Goal: Task Accomplishment & Management: Complete application form

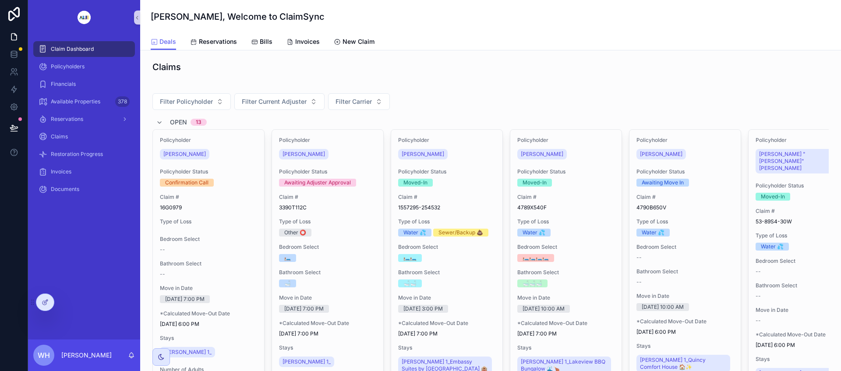
click at [0, 0] on icon at bounding box center [0, 0] width 0 height 0
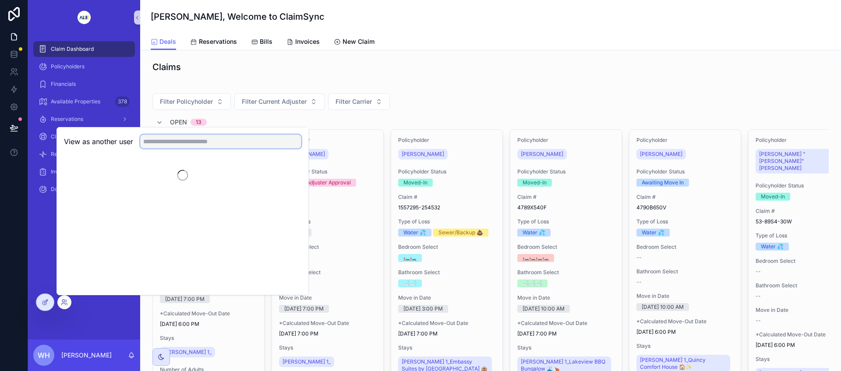
click at [206, 145] on input "text" at bounding box center [220, 142] width 161 height 14
type input "******"
click at [0, 0] on button "Select" at bounding box center [0, 0] width 0 height 0
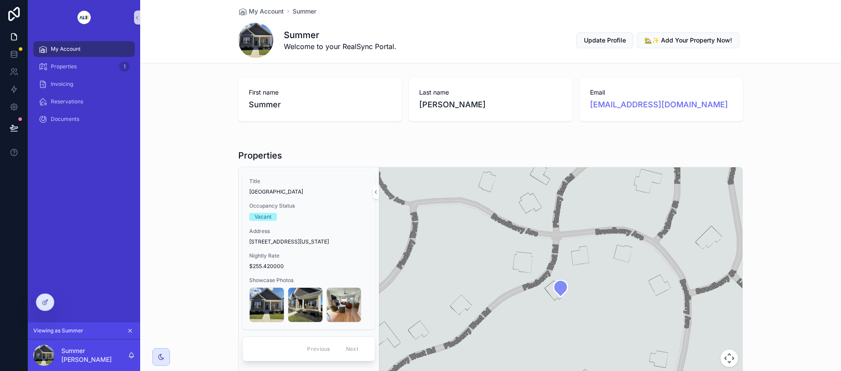
click at [352, 236] on div "Address [STREET_ADDRESS][US_STATE]" at bounding box center [308, 237] width 119 height 18
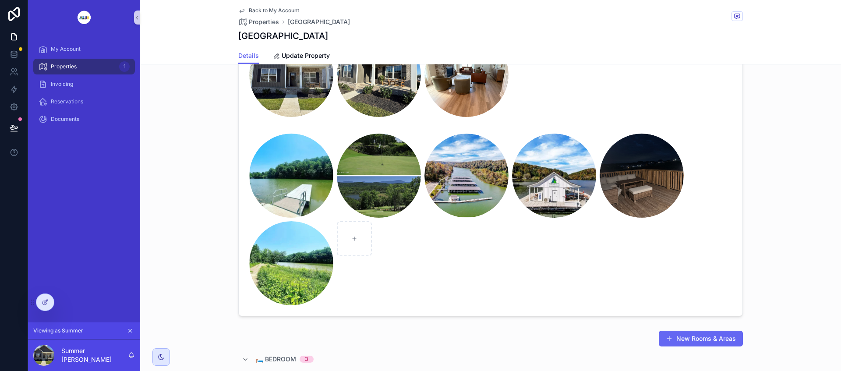
scroll to position [712, 0]
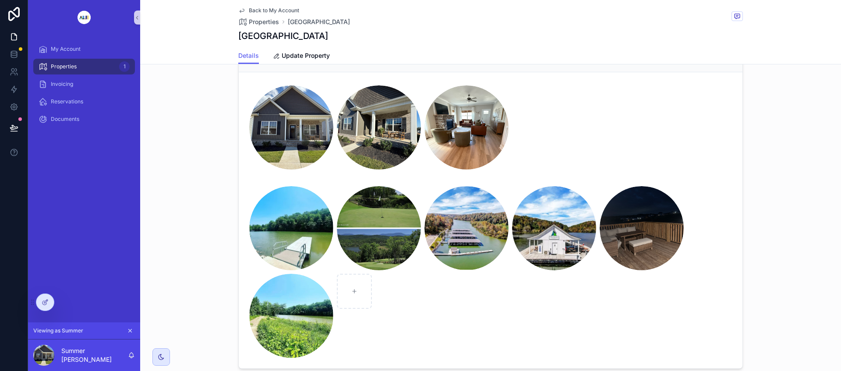
click at [44, 308] on div at bounding box center [45, 302] width 18 height 17
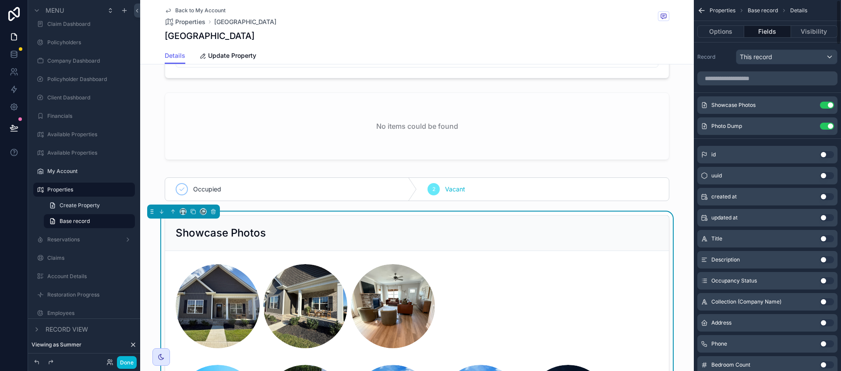
click at [720, 31] on button "Options" at bounding box center [721, 31] width 47 height 12
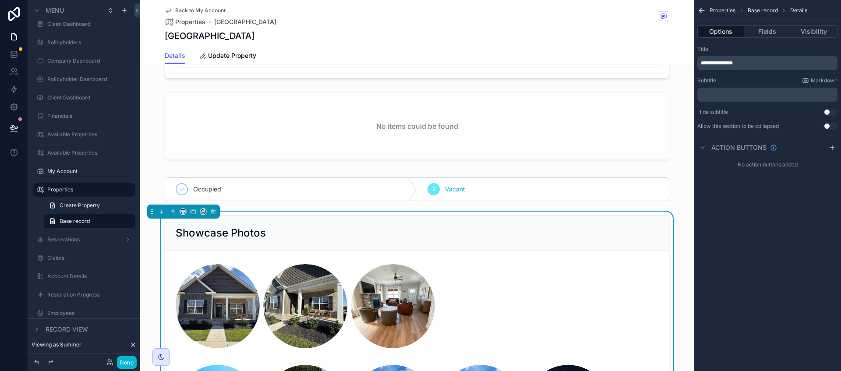
click at [775, 30] on button "Fields" at bounding box center [768, 31] width 46 height 12
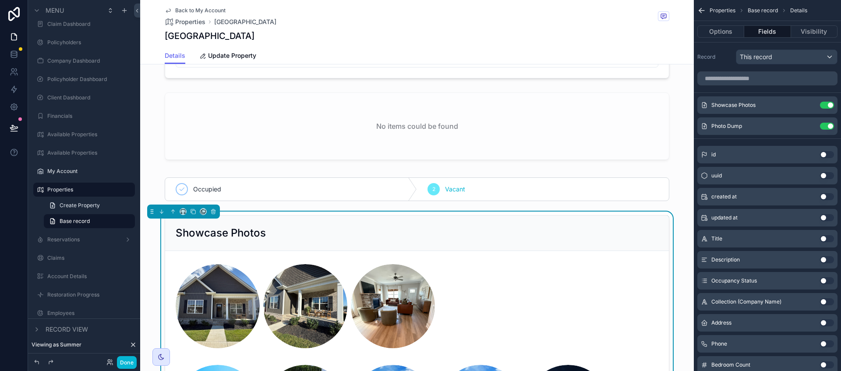
click at [0, 0] on icon "scrollable content" at bounding box center [0, 0] width 0 height 0
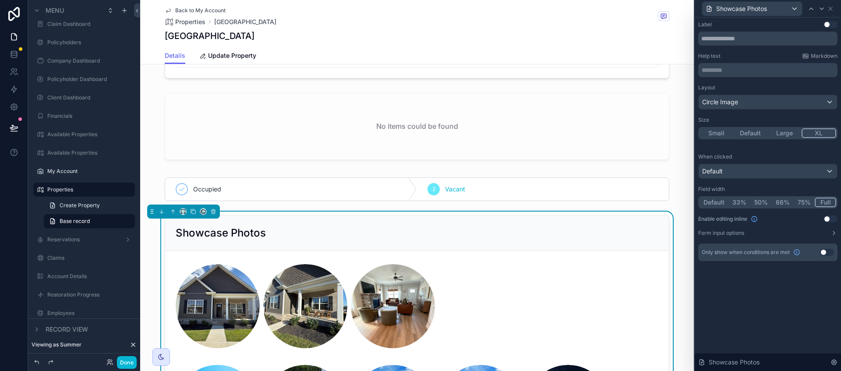
click at [758, 234] on button "Form input options" at bounding box center [768, 233] width 139 height 7
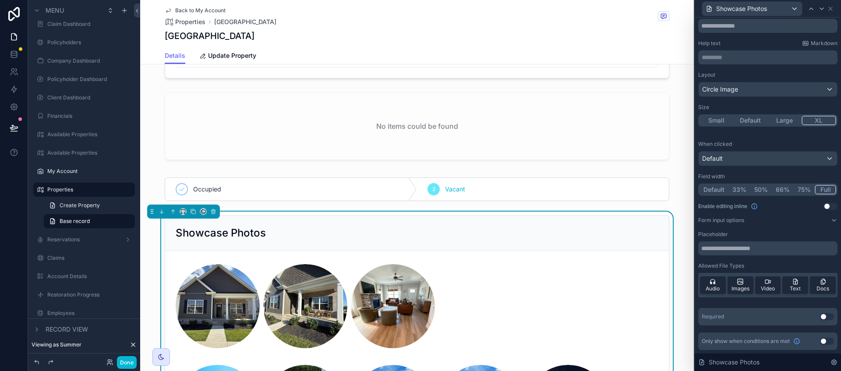
scroll to position [0, 0]
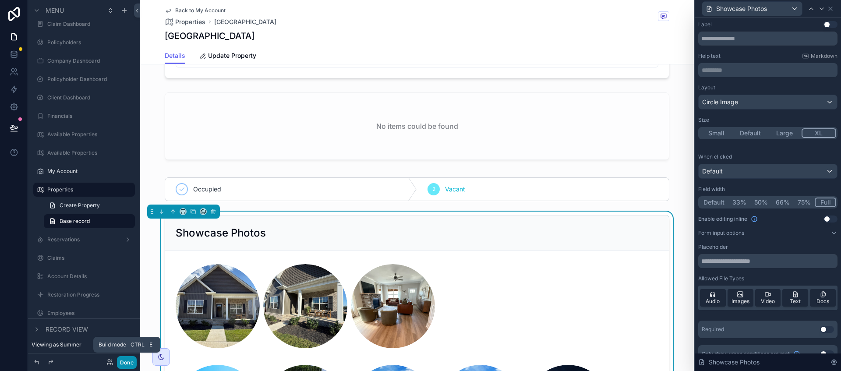
click at [128, 360] on button "Done" at bounding box center [127, 362] width 20 height 13
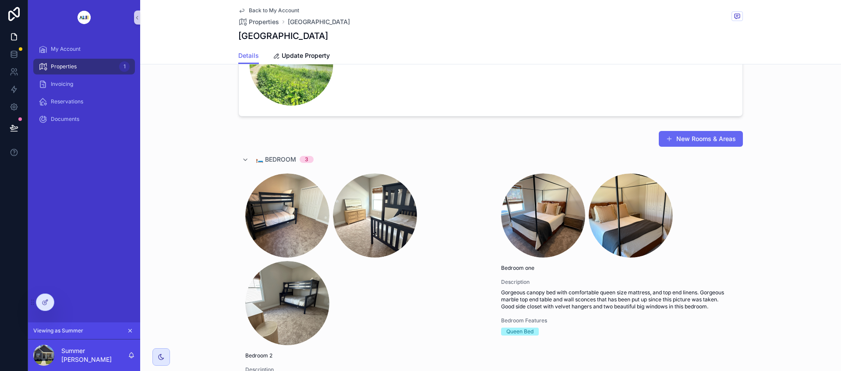
scroll to position [986, 0]
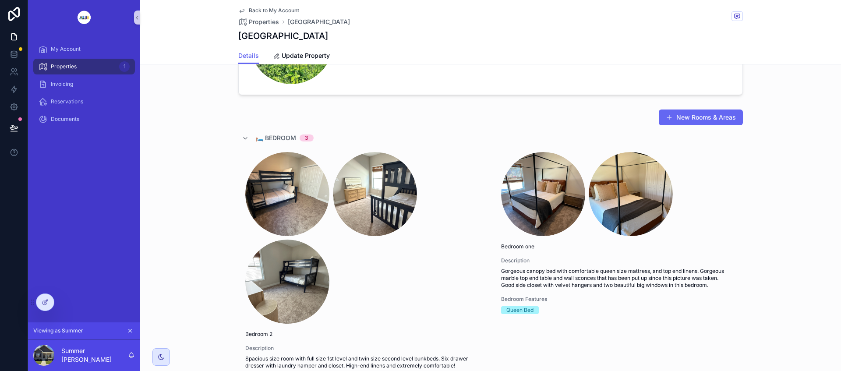
click at [242, 135] on icon "scrollable content" at bounding box center [245, 138] width 7 height 7
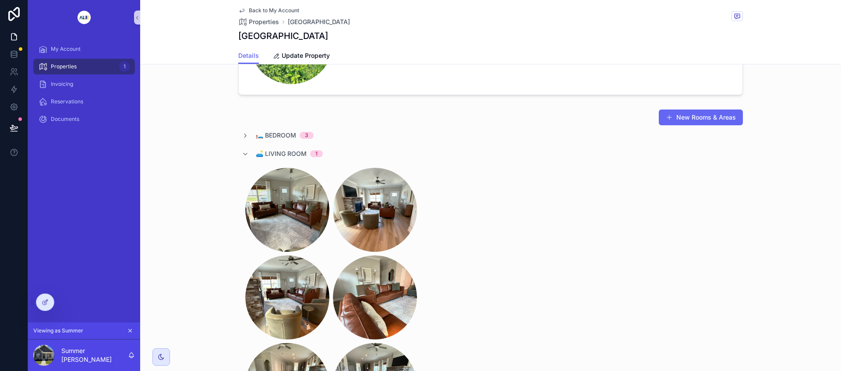
click at [243, 154] on icon "scrollable content" at bounding box center [245, 154] width 7 height 7
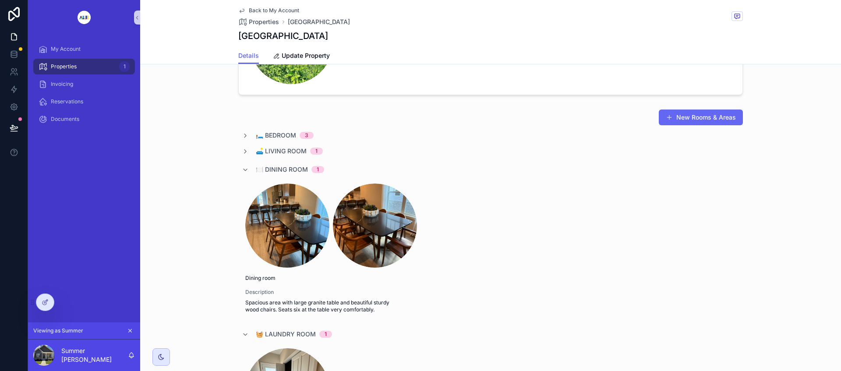
click at [245, 171] on div "🍽️ Dining Room 1" at bounding box center [283, 170] width 82 height 14
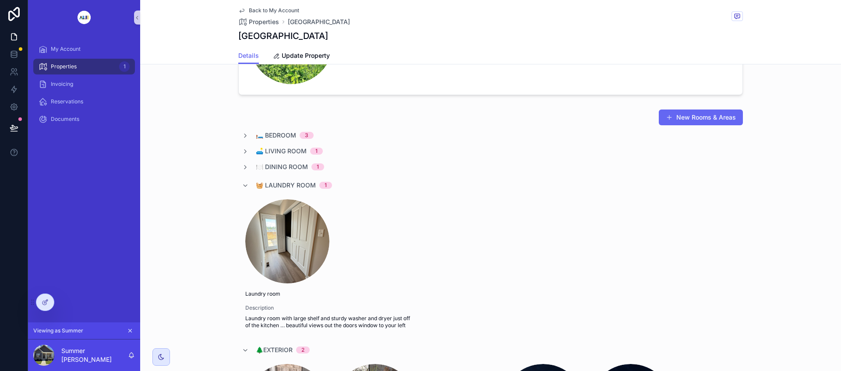
click at [246, 187] on div "🧺 Laundry Room 1" at bounding box center [287, 185] width 90 height 14
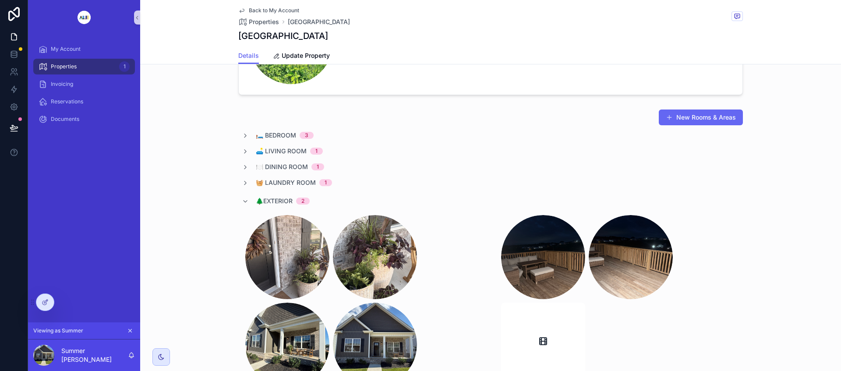
click at [242, 203] on icon "scrollable content" at bounding box center [245, 201] width 7 height 7
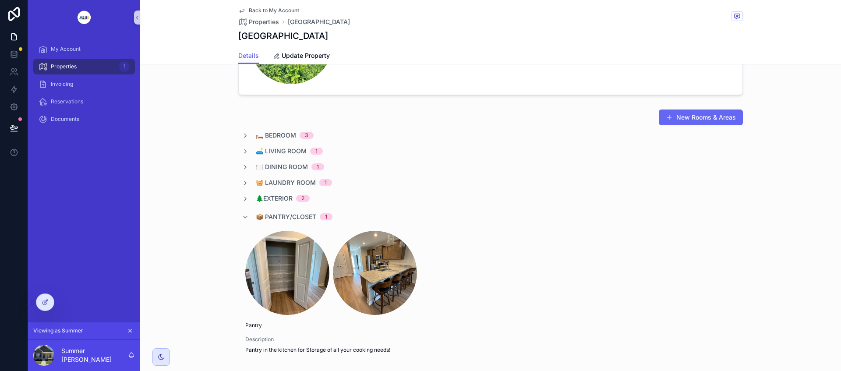
click at [242, 217] on icon "scrollable content" at bounding box center [245, 217] width 7 height 7
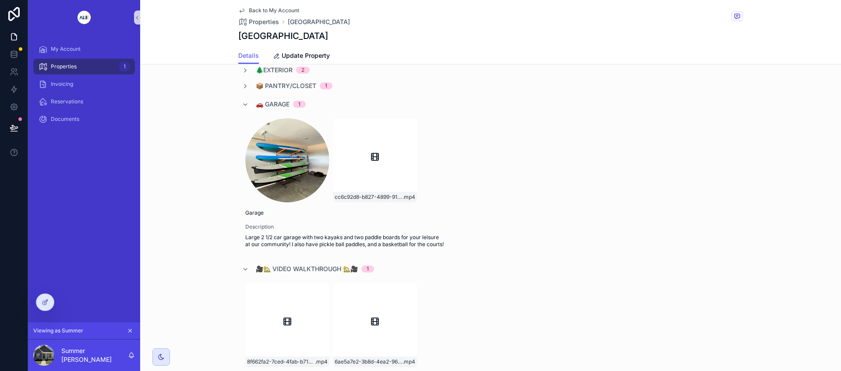
scroll to position [1096, 0]
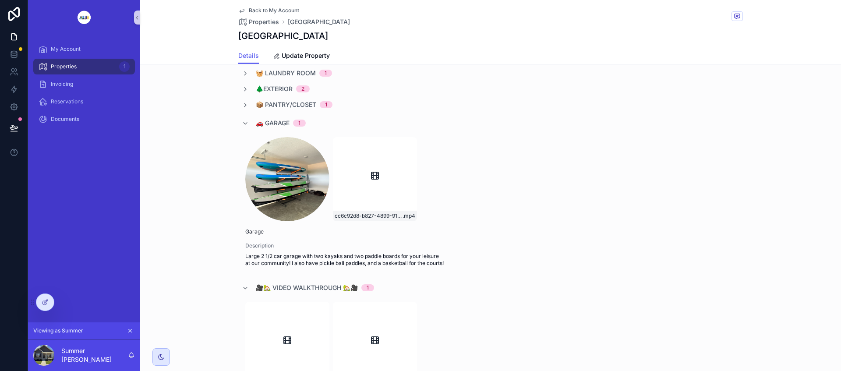
click at [242, 125] on icon "scrollable content" at bounding box center [245, 123] width 7 height 7
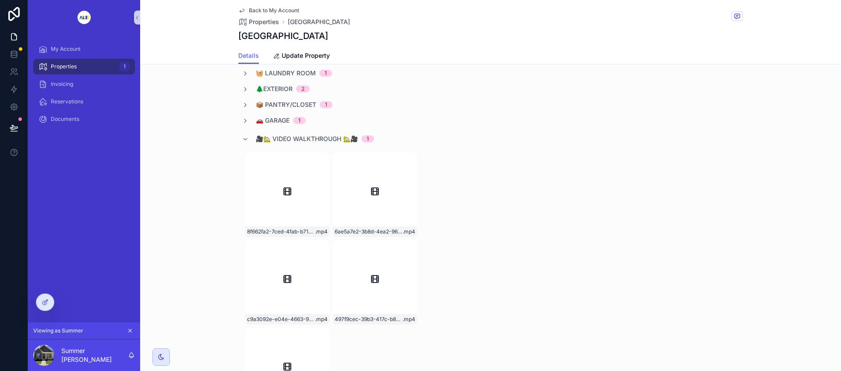
click at [245, 137] on icon "scrollable content" at bounding box center [245, 139] width 7 height 7
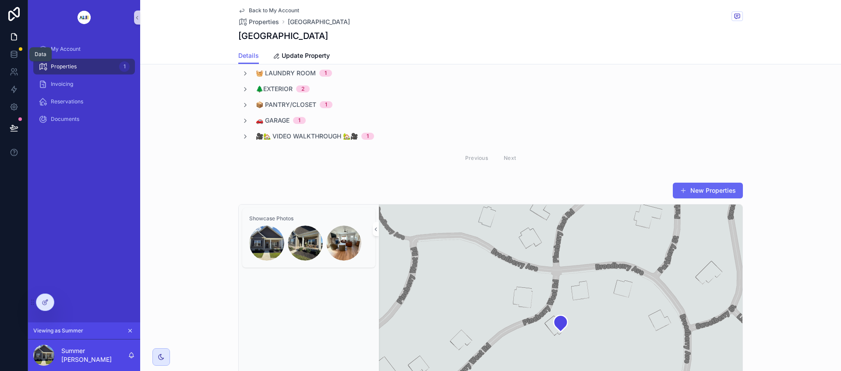
click at [14, 51] on icon at bounding box center [14, 52] width 6 height 2
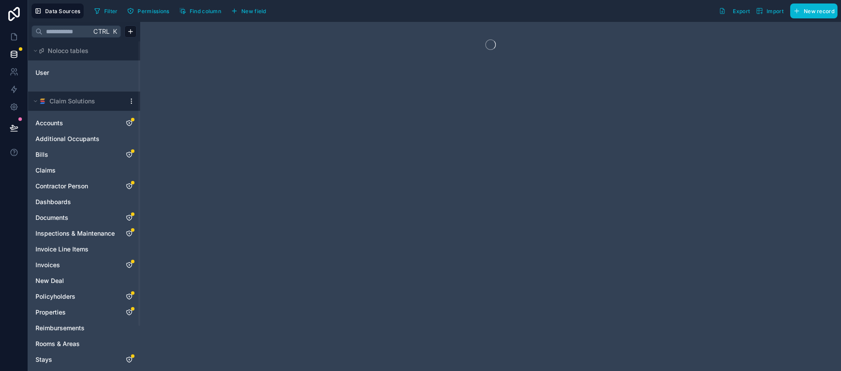
click at [131, 100] on html "Data Sources Filter Permissions Find column New field Export Import New record …" at bounding box center [420, 185] width 841 height 371
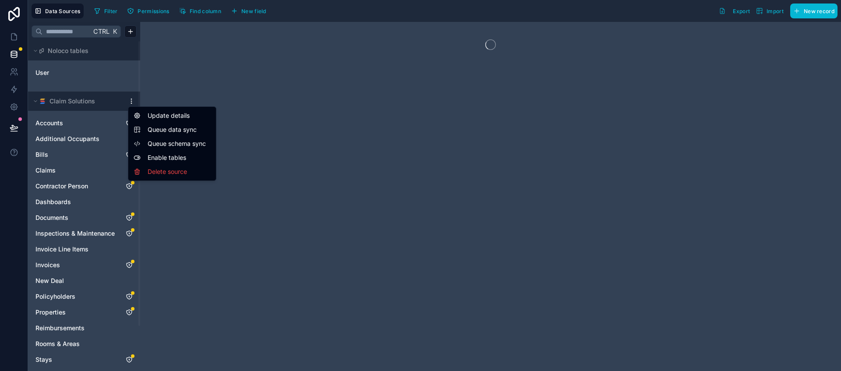
click at [165, 142] on span "Queue schema sync" at bounding box center [179, 143] width 63 height 9
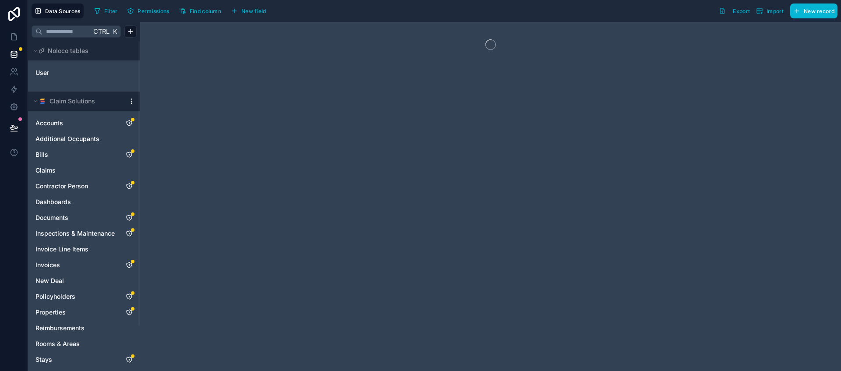
click at [133, 102] on html "Data Sources Filter Permissions Find column New field Export Import New record …" at bounding box center [420, 185] width 841 height 371
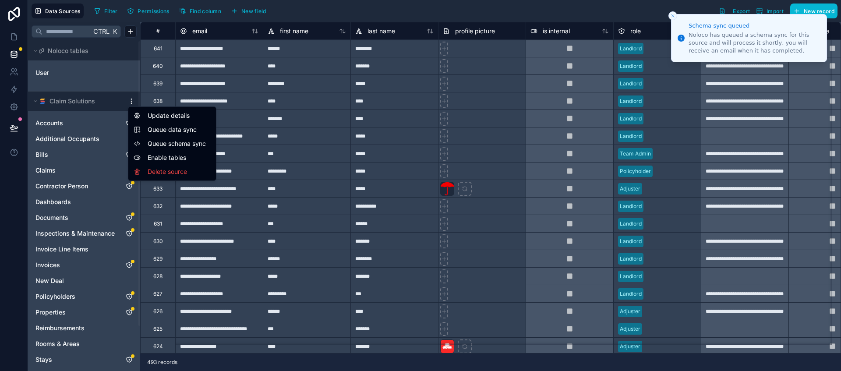
click at [166, 130] on span "Queue data sync" at bounding box center [179, 129] width 63 height 9
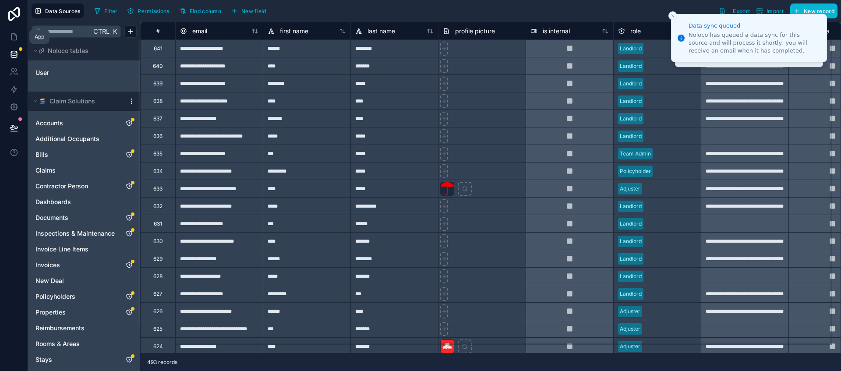
click at [16, 40] on icon at bounding box center [13, 37] width 5 height 7
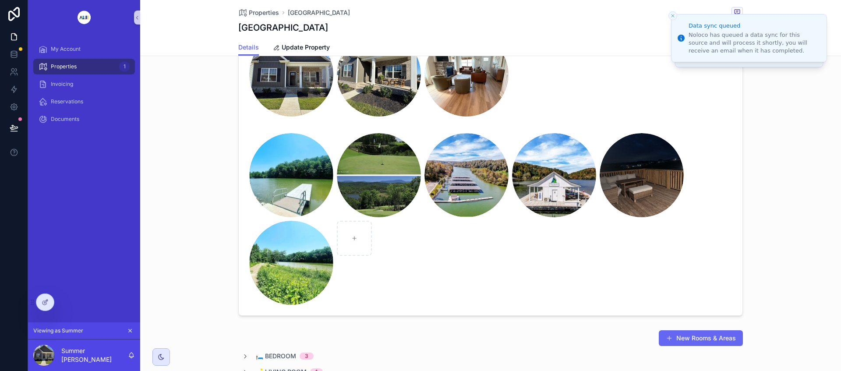
scroll to position [931, 0]
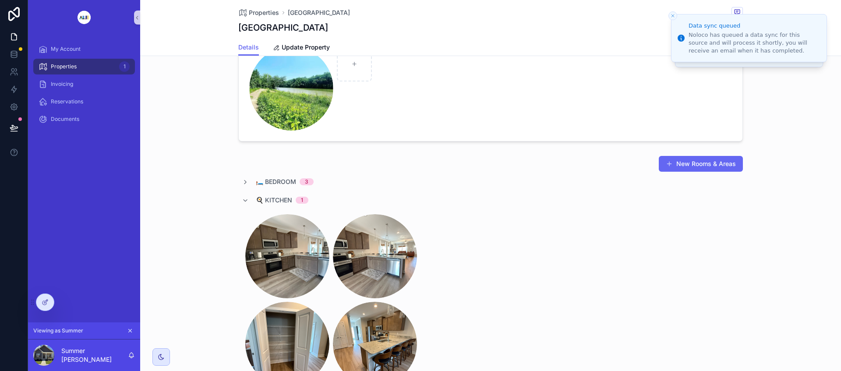
click at [244, 200] on icon "scrollable content" at bounding box center [245, 200] width 7 height 7
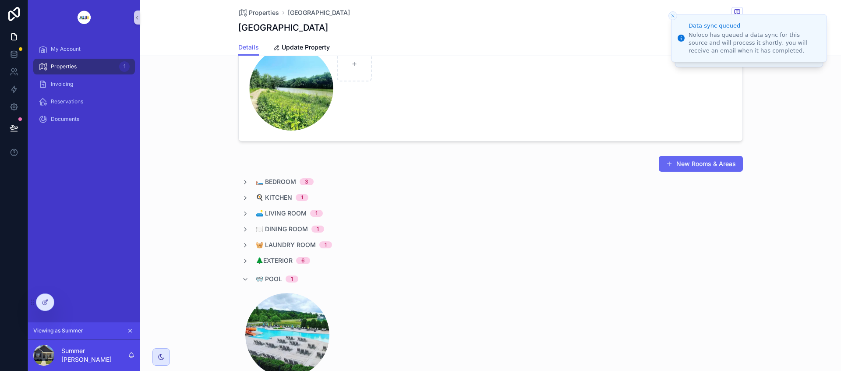
scroll to position [1041, 0]
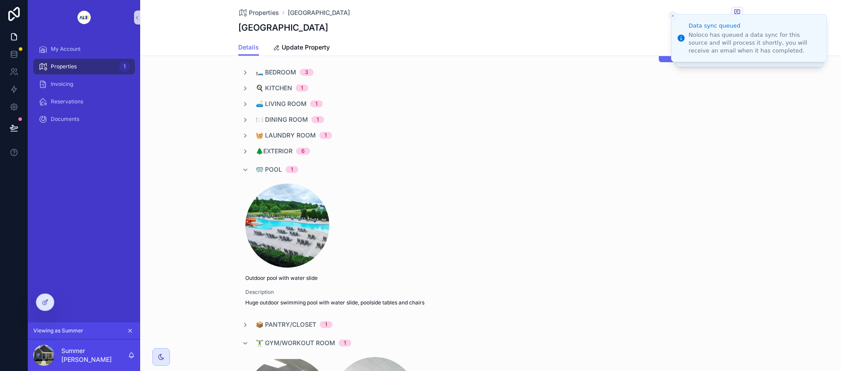
click at [243, 170] on icon "scrollable content" at bounding box center [245, 170] width 7 height 7
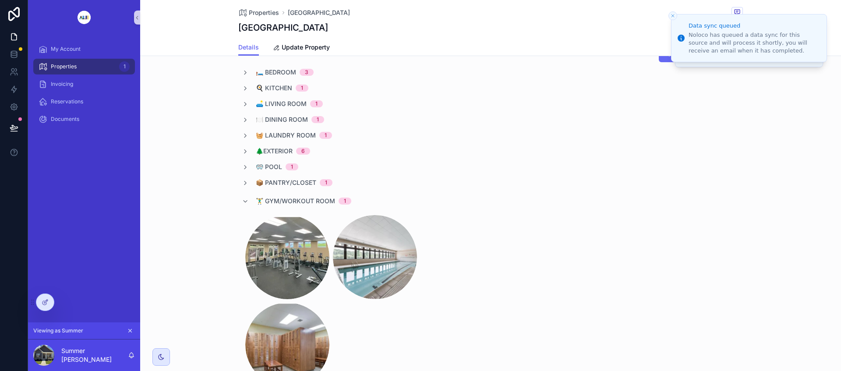
click at [245, 202] on div "🏋️‍♂️ Gym/Workout Room 1" at bounding box center [297, 201] width 110 height 14
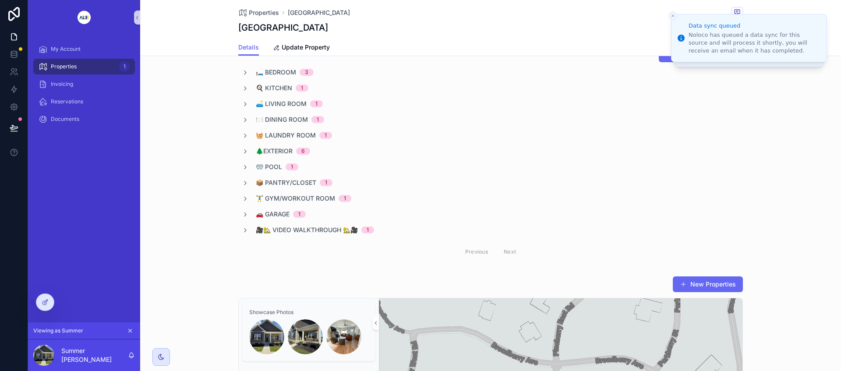
click at [242, 151] on icon "scrollable content" at bounding box center [245, 151] width 7 height 7
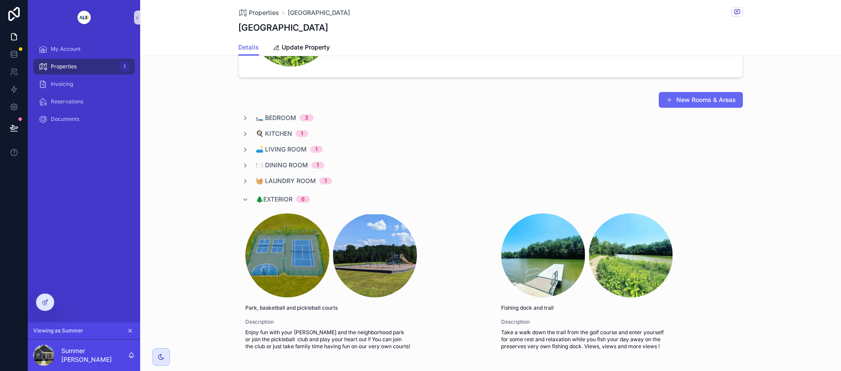
scroll to position [931, 0]
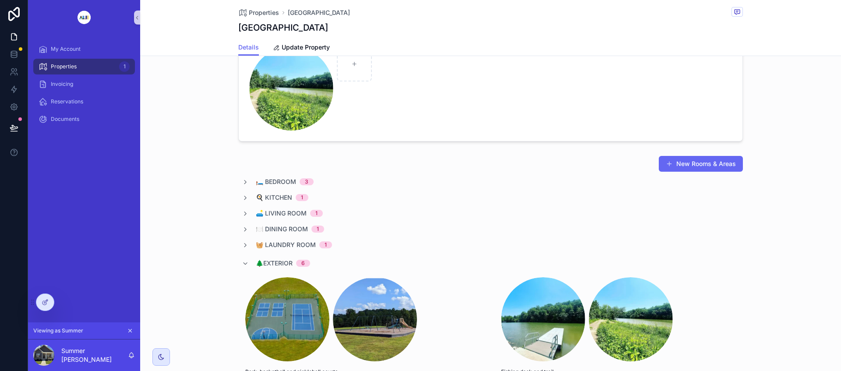
click at [695, 161] on button "New Rooms & Areas" at bounding box center [701, 164] width 84 height 16
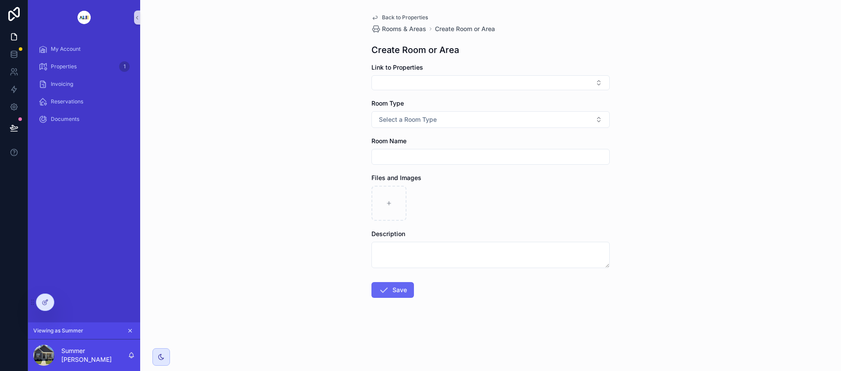
click at [47, 304] on icon at bounding box center [45, 302] width 7 height 7
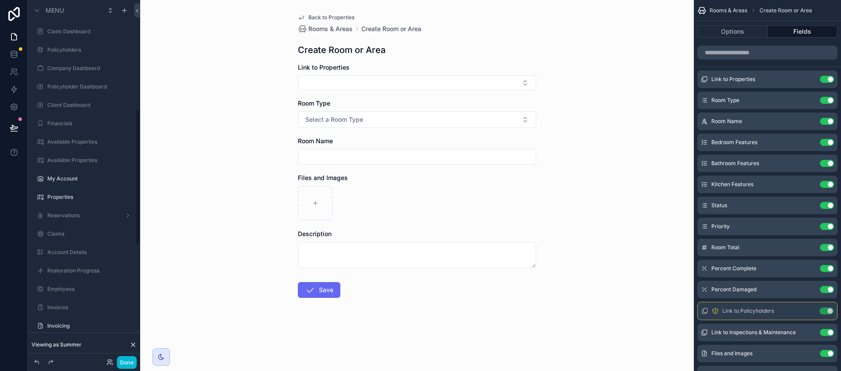
scroll to position [285, 0]
click at [415, 86] on button "Select Button" at bounding box center [417, 82] width 238 height 15
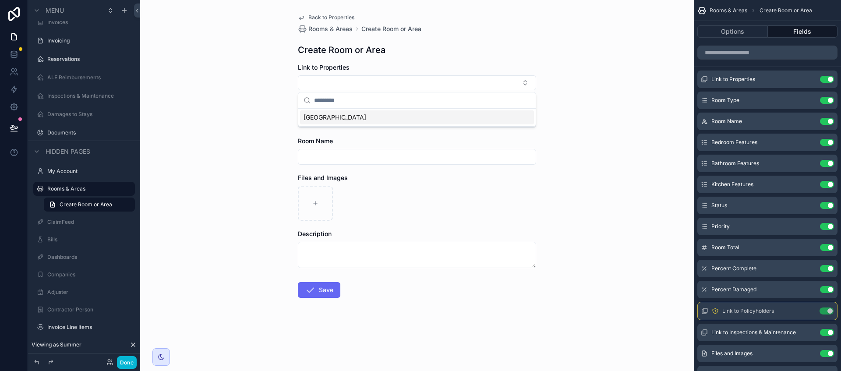
click at [0, 0] on icon "scrollable content" at bounding box center [0, 0] width 0 height 0
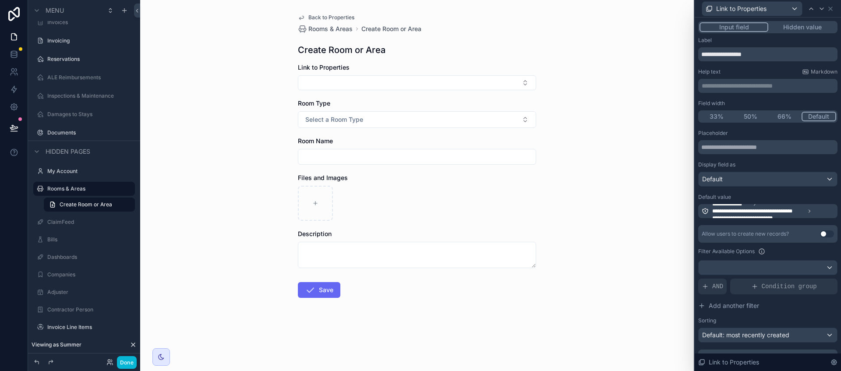
click at [756, 210] on span "**********" at bounding box center [759, 211] width 93 height 7
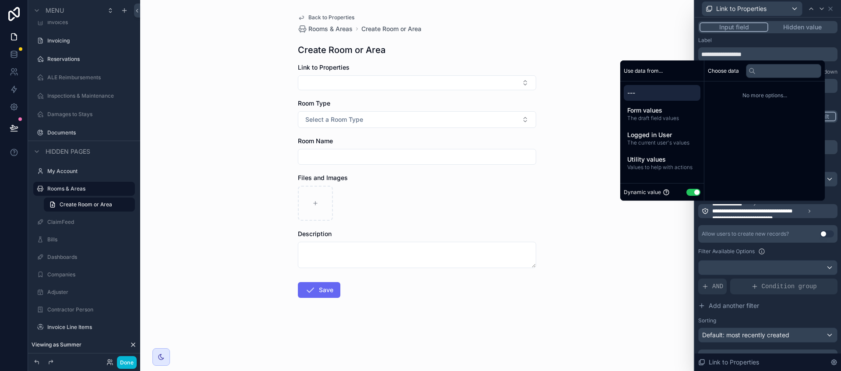
click at [687, 193] on button "Use setting" at bounding box center [694, 192] width 14 height 7
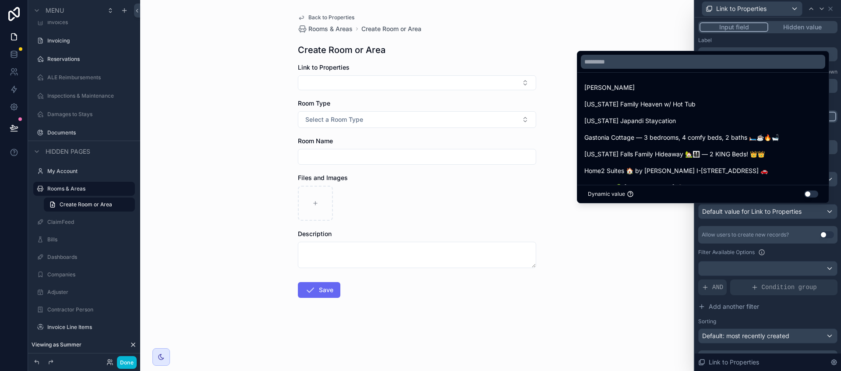
click at [807, 192] on button "Use setting" at bounding box center [812, 194] width 14 height 7
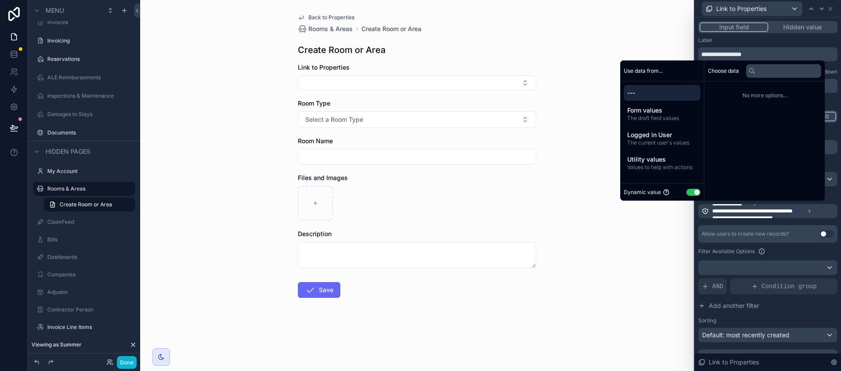
click at [654, 115] on span "The draft field values" at bounding box center [663, 118] width 70 height 7
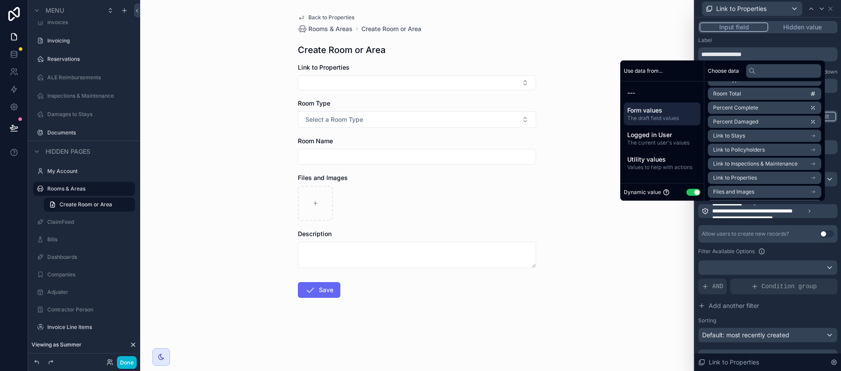
scroll to position [55, 0]
click at [776, 74] on input "text" at bounding box center [783, 71] width 75 height 14
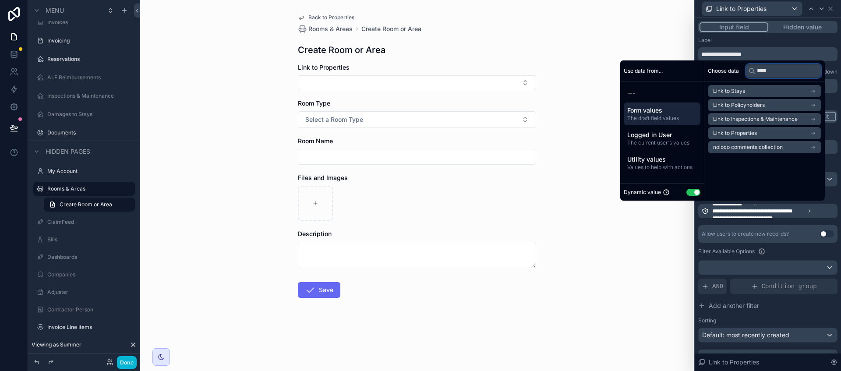
type input "****"
click at [770, 134] on li "Link to Properties" at bounding box center [765, 133] width 114 height 12
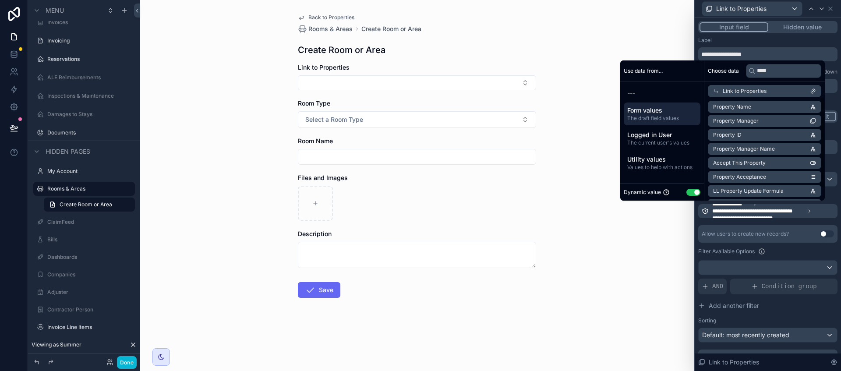
click at [760, 92] on span "Link to Properties" at bounding box center [745, 91] width 44 height 7
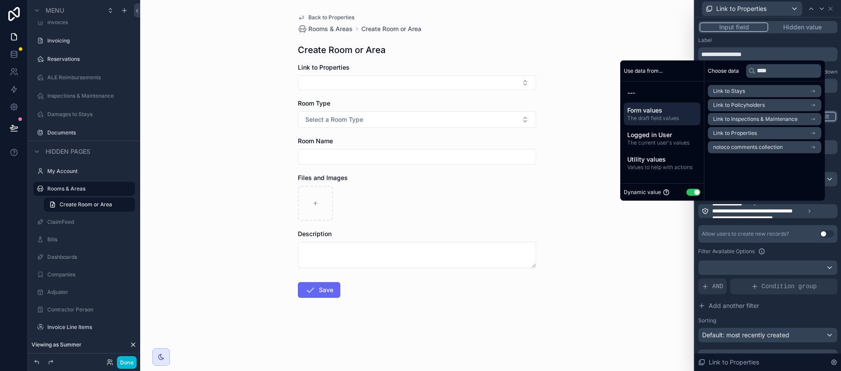
click at [745, 131] on span "Link to Properties" at bounding box center [735, 133] width 44 height 7
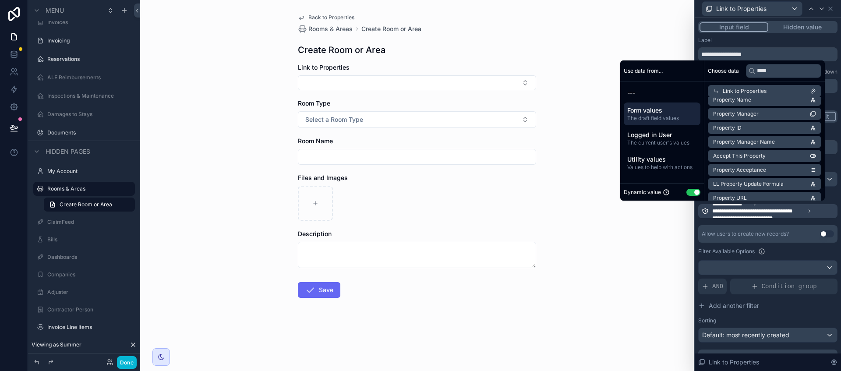
scroll to position [14, 0]
click at [653, 134] on span "Logged in User" at bounding box center [663, 135] width 70 height 9
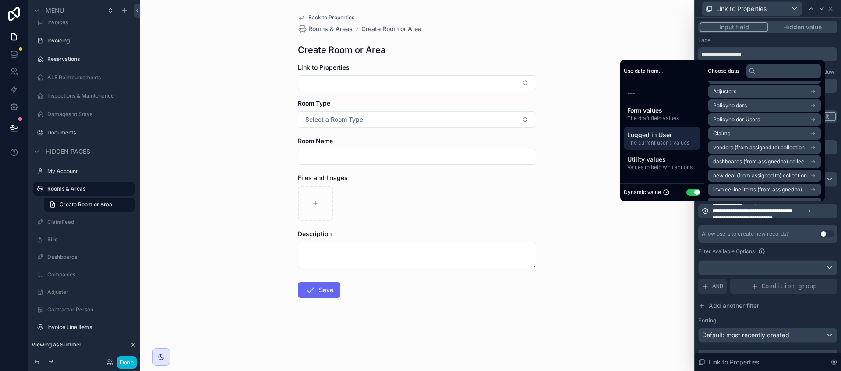
scroll to position [0, 0]
click at [742, 132] on li "Adjusters" at bounding box center [765, 133] width 114 height 12
click at [741, 135] on span "link to properties (landlords) collection" at bounding box center [760, 134] width 95 height 7
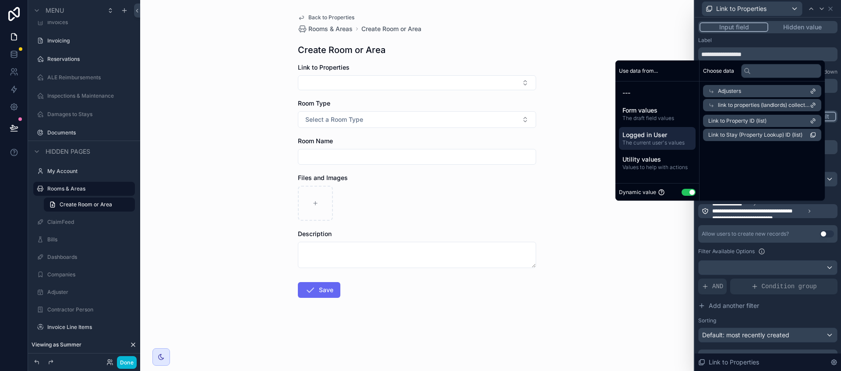
click at [807, 136] on li "Link to Stay (Property Lookup) ID (list)" at bounding box center [762, 135] width 118 height 12
click at [809, 120] on li "Link to Property ID (list)" at bounding box center [762, 121] width 118 height 12
click at [743, 124] on span "Link to Property ID (list)" at bounding box center [738, 120] width 58 height 7
click at [737, 122] on span "Link to Property ID (list)" at bounding box center [738, 120] width 58 height 7
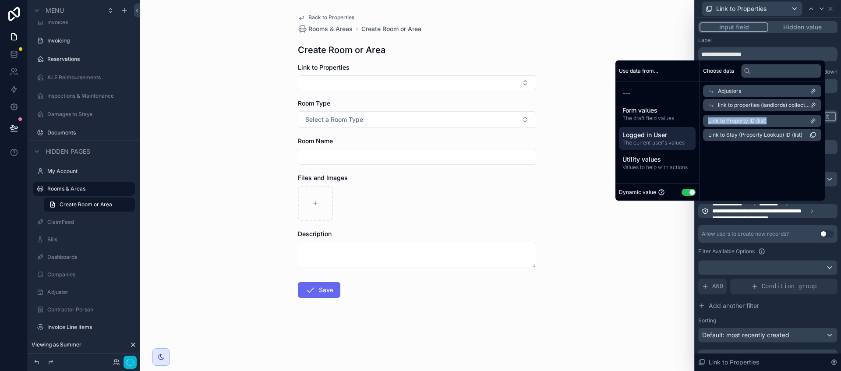
click at [737, 122] on span "Link to Property ID (list)" at bounding box center [738, 120] width 58 height 7
click at [766, 138] on span "Link to Stay (Property Lookup) ID (list)" at bounding box center [756, 134] width 94 height 7
click at [771, 124] on li "Link to Property ID (list)" at bounding box center [762, 121] width 118 height 12
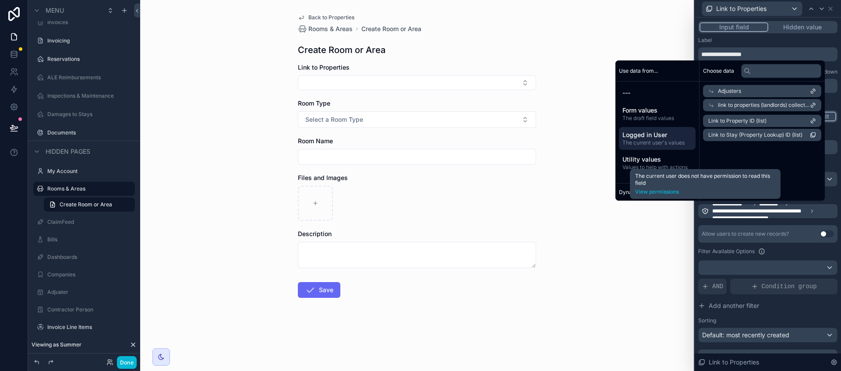
click at [706, 211] on icon at bounding box center [705, 211] width 0 height 0
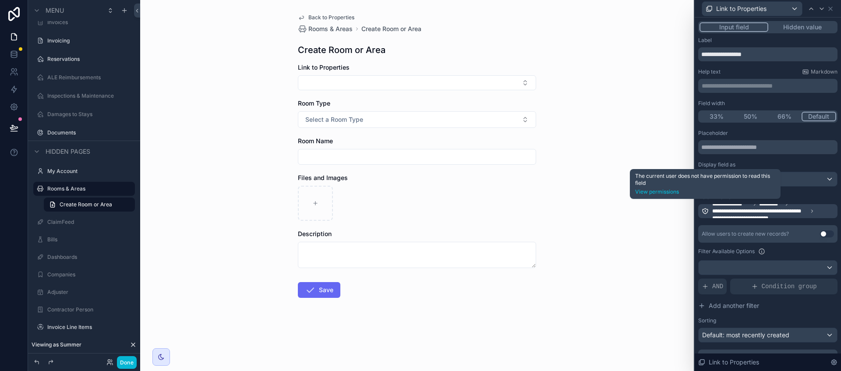
click at [707, 212] on icon at bounding box center [705, 211] width 7 height 7
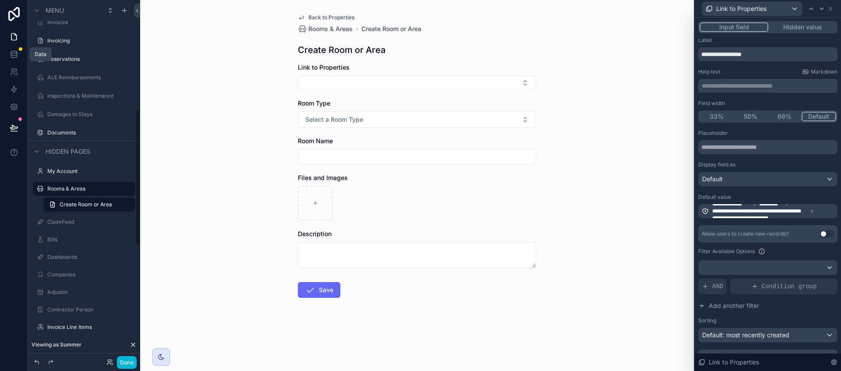
click at [14, 54] on icon at bounding box center [14, 54] width 9 height 9
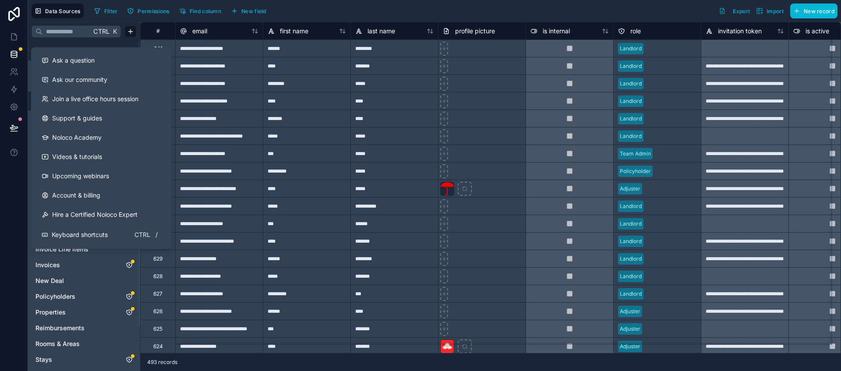
click at [14, 157] on button at bounding box center [14, 152] width 28 height 25
click at [78, 66] on button "Ask a question" at bounding box center [101, 60] width 133 height 19
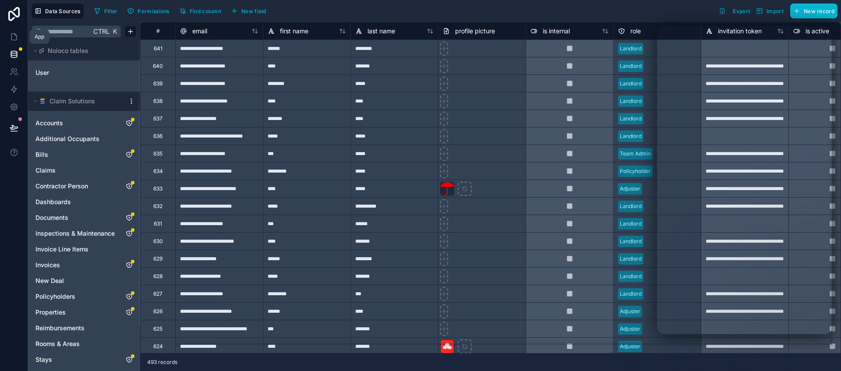
click at [12, 39] on icon at bounding box center [14, 36] width 9 height 9
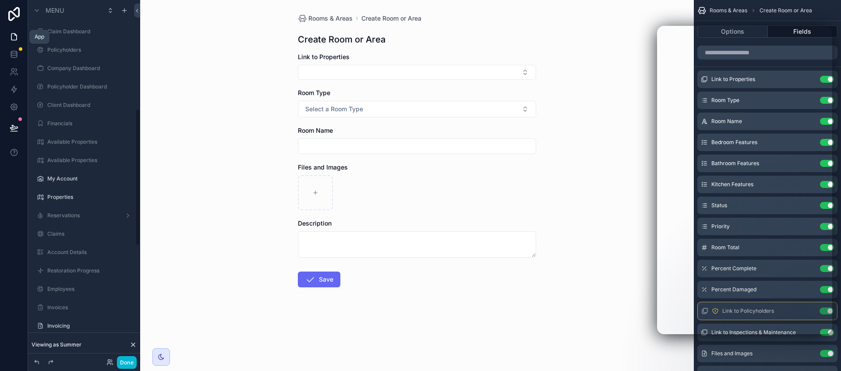
scroll to position [285, 0]
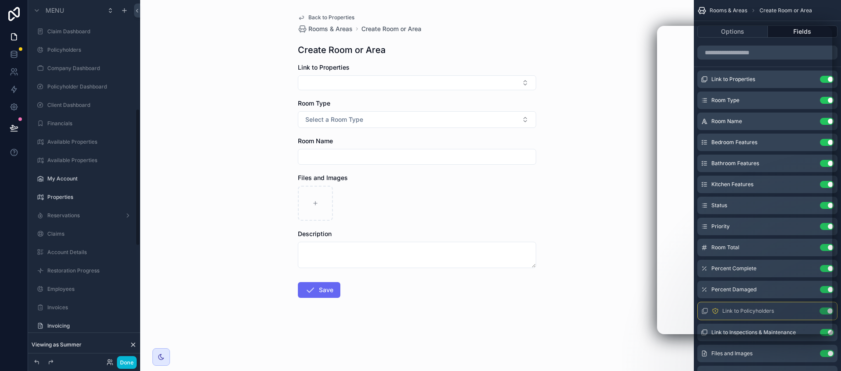
scroll to position [285, 0]
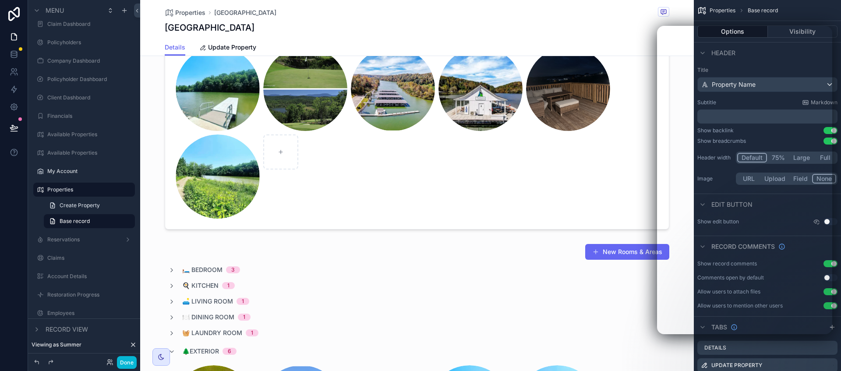
scroll to position [1041, 0]
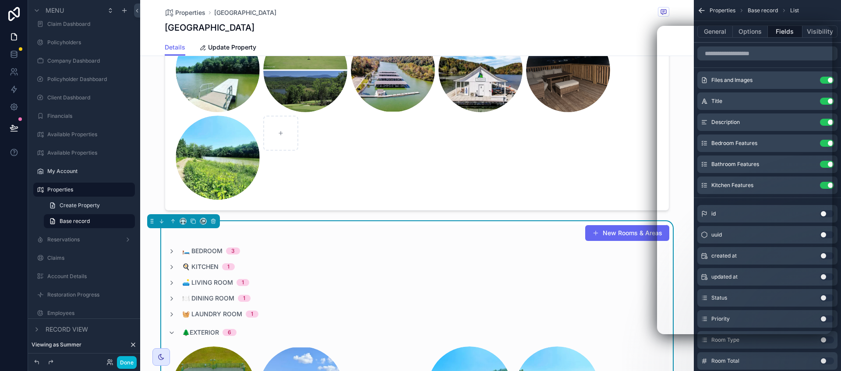
drag, startPoint x: 628, startPoint y: 234, endPoint x: 591, endPoint y: 234, distance: 37.2
click at [628, 234] on button "New Rooms & Areas" at bounding box center [627, 233] width 84 height 16
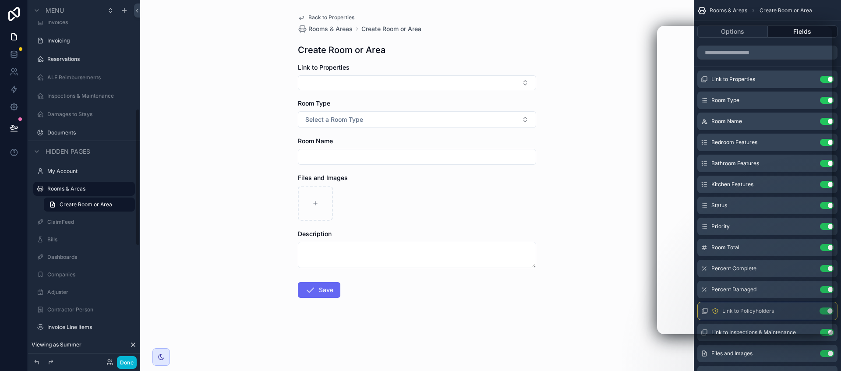
click at [398, 65] on div "Link to Properties" at bounding box center [417, 67] width 238 height 9
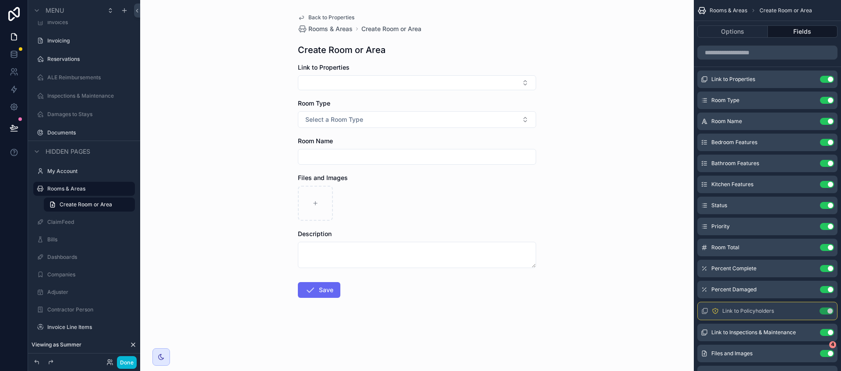
click at [0, 0] on icon "scrollable content" at bounding box center [0, 0] width 0 height 0
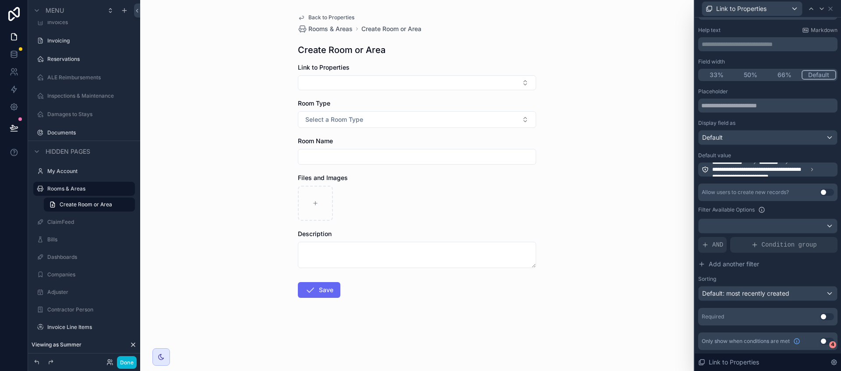
scroll to position [42, 0]
click at [820, 314] on button "Use setting" at bounding box center [827, 316] width 14 height 7
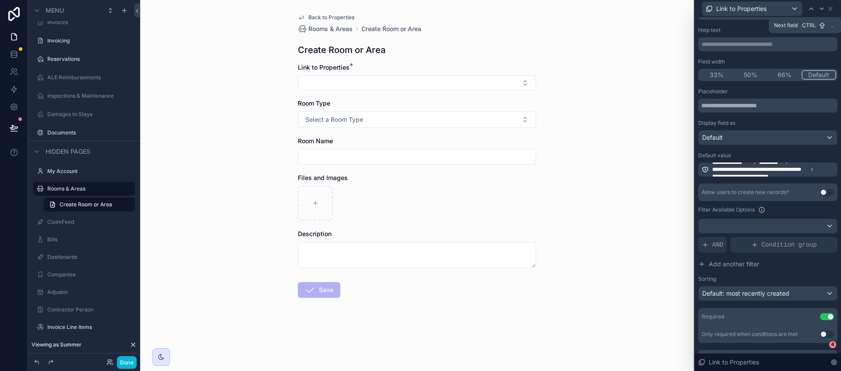
click at [826, 8] on div at bounding box center [822, 9] width 11 height 11
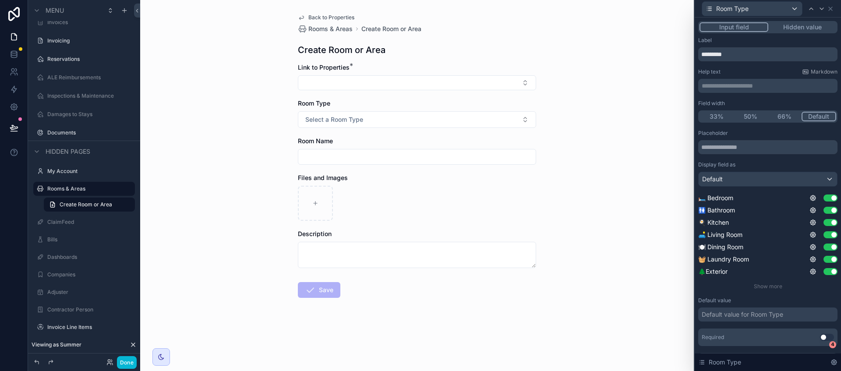
drag, startPoint x: 816, startPoint y: 335, endPoint x: 808, endPoint y: 275, distance: 61.1
click at [820, 335] on button "Use setting" at bounding box center [827, 337] width 14 height 7
click at [820, 8] on icon at bounding box center [822, 8] width 7 height 7
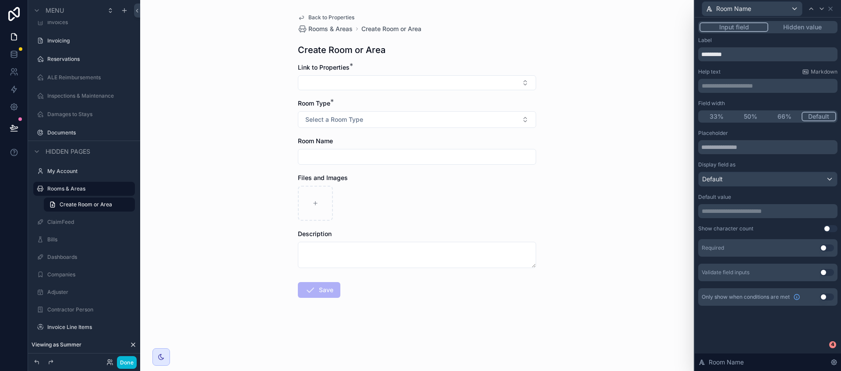
scroll to position [55, 0]
click at [827, 250] on button "Use setting" at bounding box center [827, 248] width 14 height 7
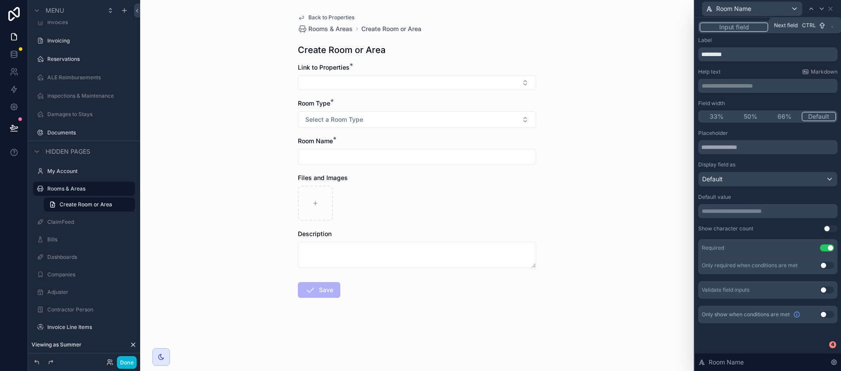
click at [821, 11] on icon at bounding box center [822, 8] width 7 height 7
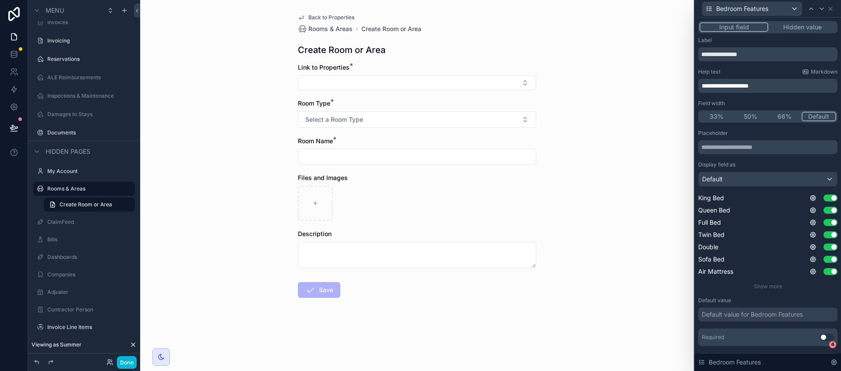
click at [820, 336] on button "Use setting" at bounding box center [827, 337] width 14 height 7
click at [819, 9] on icon at bounding box center [822, 8] width 7 height 7
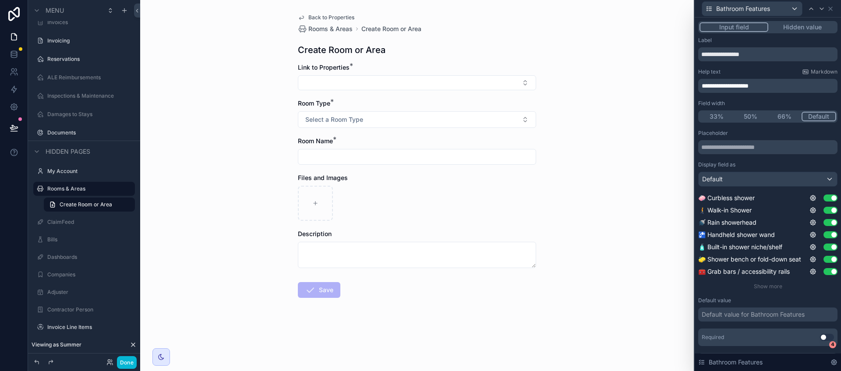
click at [820, 337] on button "Use setting" at bounding box center [827, 337] width 14 height 7
click at [820, 6] on icon at bounding box center [822, 8] width 7 height 7
click at [820, 339] on button "Use setting" at bounding box center [827, 337] width 14 height 7
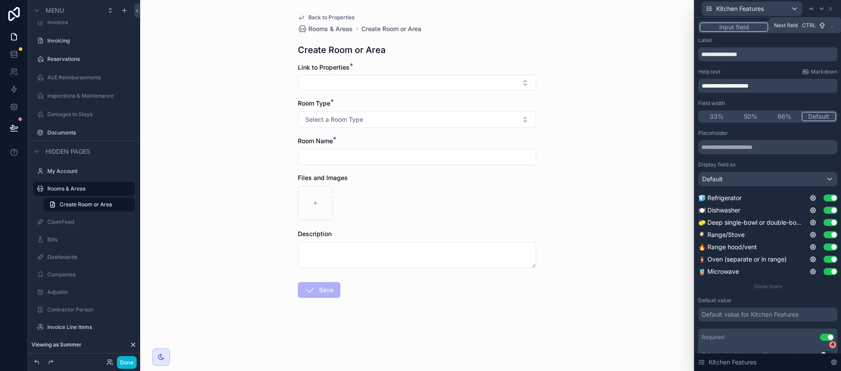
click at [821, 11] on icon at bounding box center [822, 8] width 7 height 7
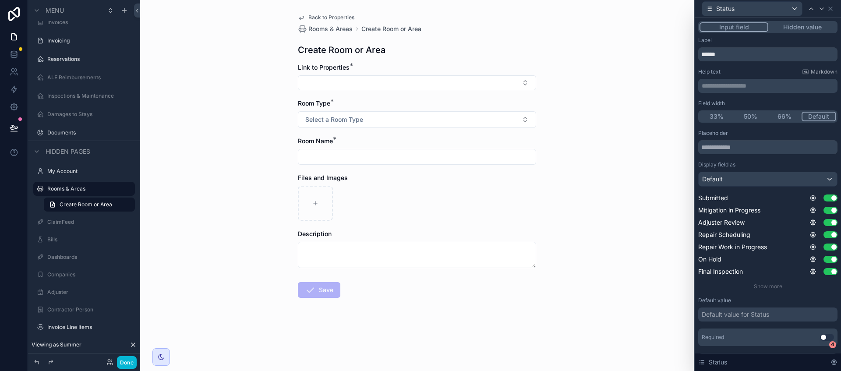
click at [820, 335] on button "Use setting" at bounding box center [827, 337] width 14 height 7
click at [819, 11] on icon at bounding box center [822, 8] width 7 height 7
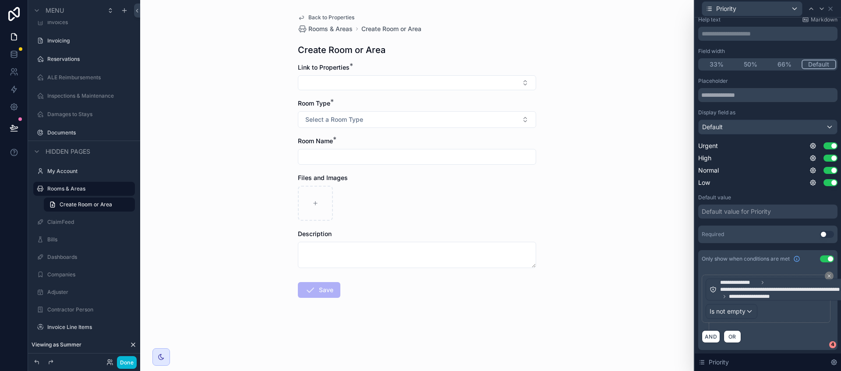
click at [820, 231] on button "Use setting" at bounding box center [827, 234] width 14 height 7
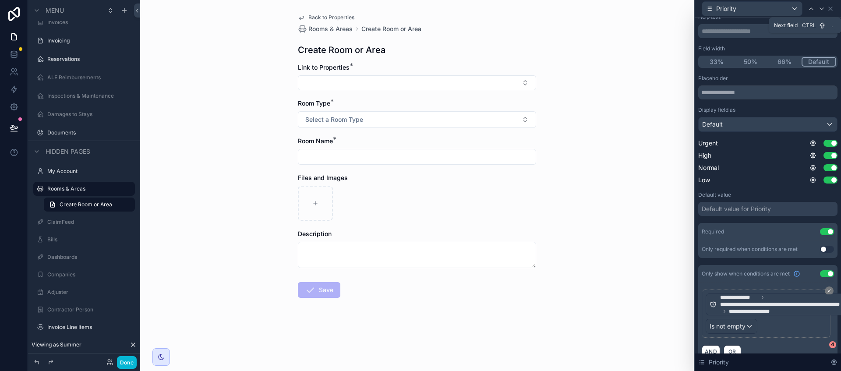
click at [817, 10] on div at bounding box center [822, 9] width 11 height 11
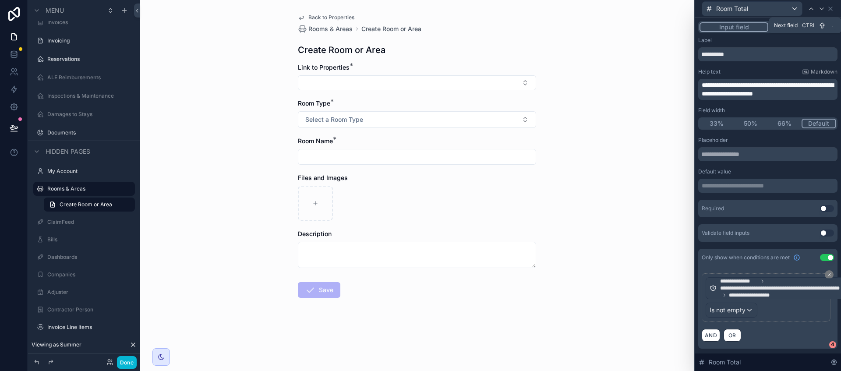
click at [822, 11] on icon at bounding box center [822, 8] width 7 height 7
click at [820, 206] on button "Use setting" at bounding box center [827, 208] width 14 height 7
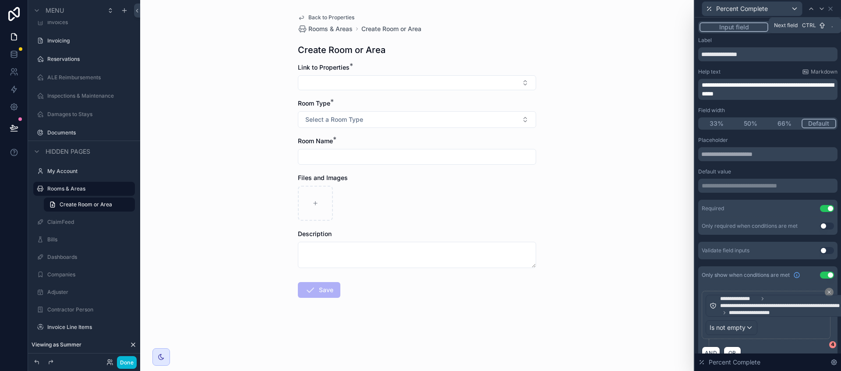
click at [822, 9] on icon at bounding box center [822, 9] width 4 height 2
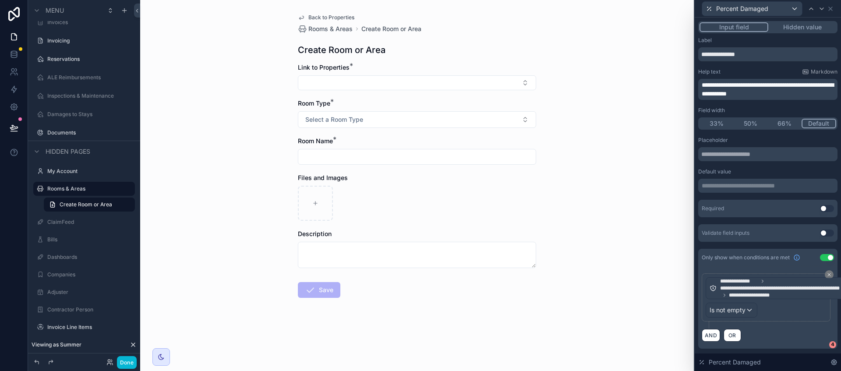
click at [820, 209] on button "Use setting" at bounding box center [827, 208] width 14 height 7
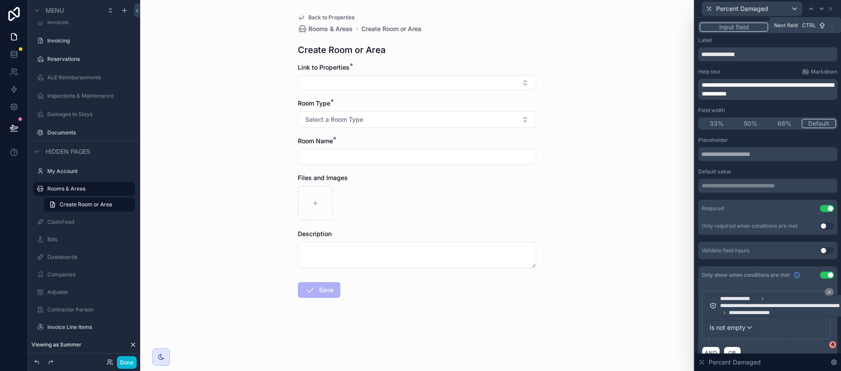
click at [819, 4] on div at bounding box center [822, 9] width 11 height 11
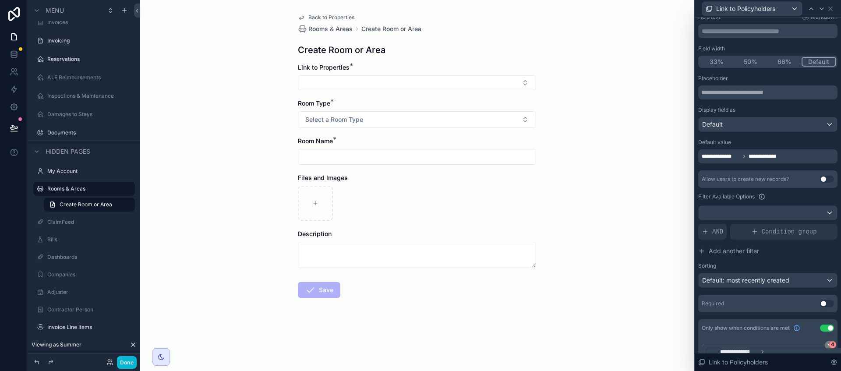
click at [820, 305] on button "Use setting" at bounding box center [827, 303] width 14 height 7
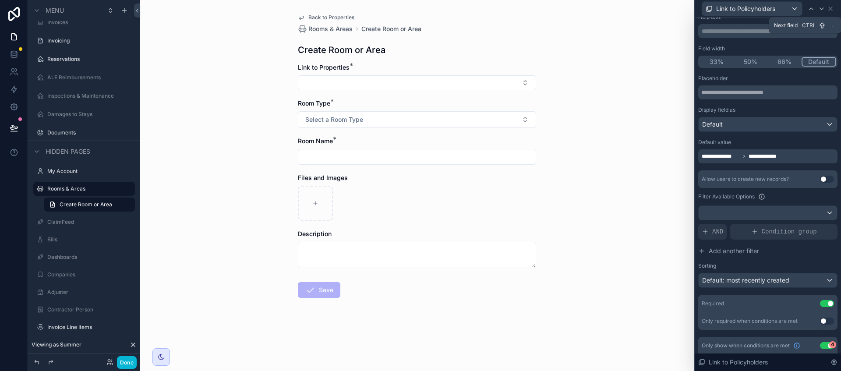
click at [821, 7] on icon at bounding box center [822, 8] width 7 height 7
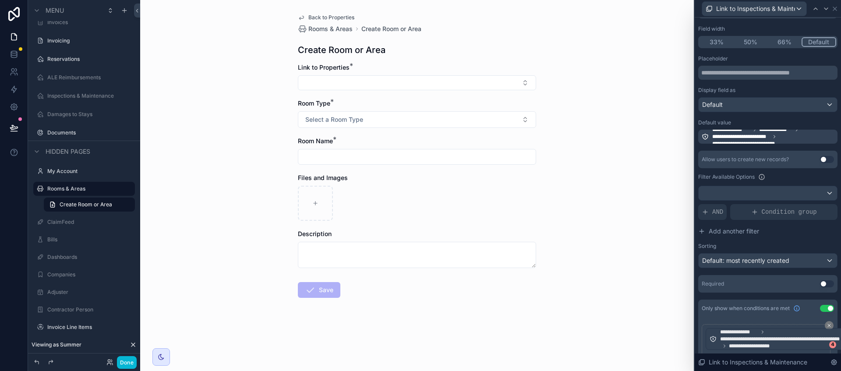
scroll to position [110, 0]
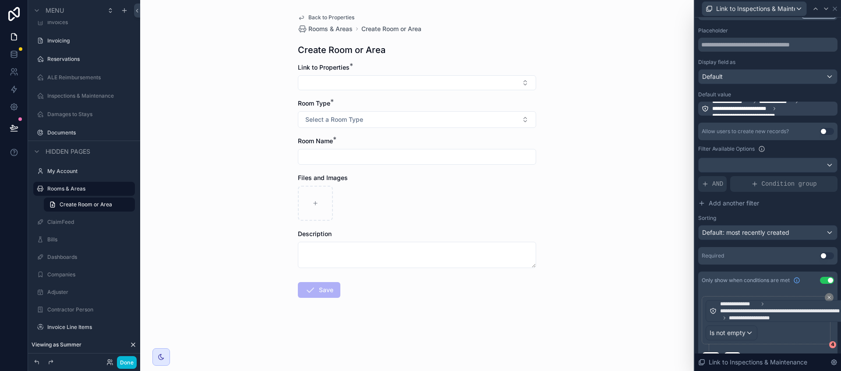
click at [820, 256] on button "Use setting" at bounding box center [827, 255] width 14 height 7
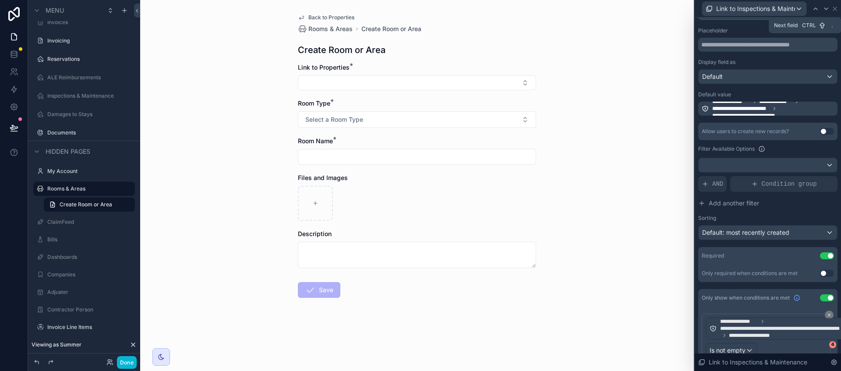
click at [826, 10] on icon at bounding box center [826, 8] width 7 height 7
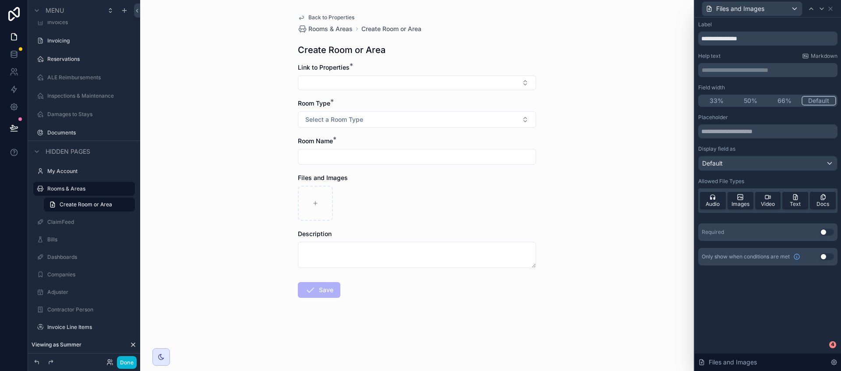
click at [825, 232] on button "Use setting" at bounding box center [827, 232] width 14 height 7
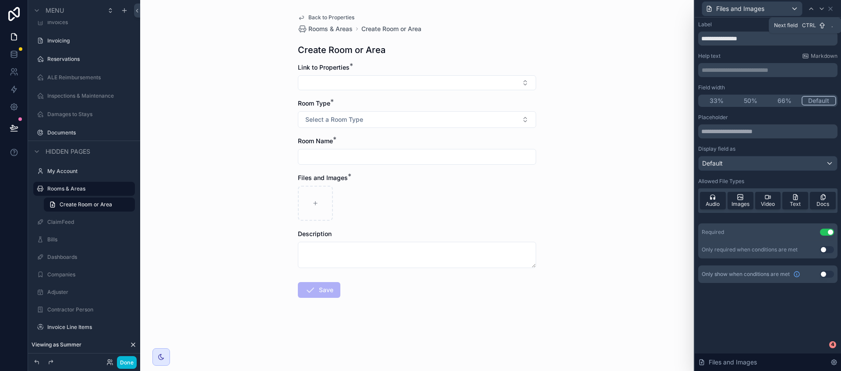
click at [819, 8] on icon at bounding box center [822, 8] width 7 height 7
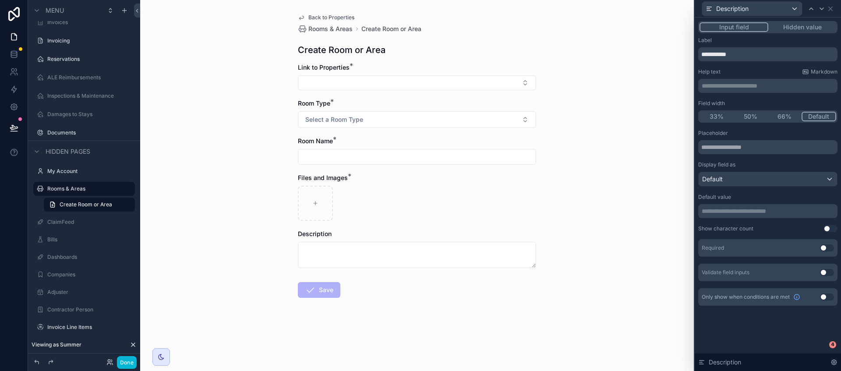
click at [486, 78] on button "Select Button" at bounding box center [417, 82] width 238 height 15
click at [328, 114] on span "[GEOGRAPHIC_DATA]" at bounding box center [335, 117] width 63 height 9
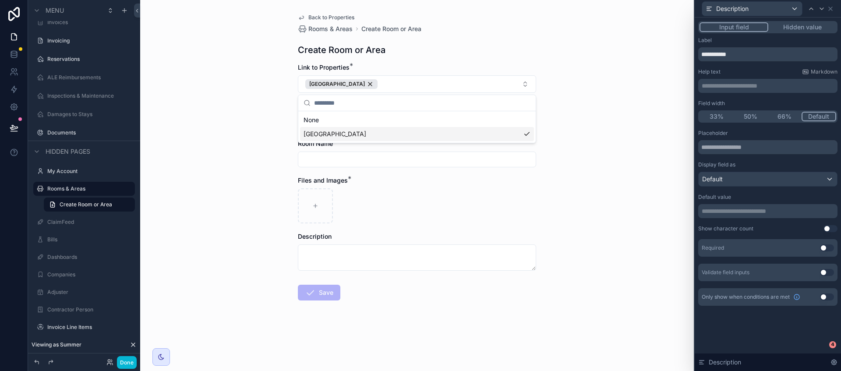
click at [255, 154] on div "Back to Properties Rooms & Areas Create Room or Area Create Room or Area Link t…" at bounding box center [417, 185] width 554 height 371
click at [354, 121] on span "Select a Room Type" at bounding box center [334, 122] width 58 height 9
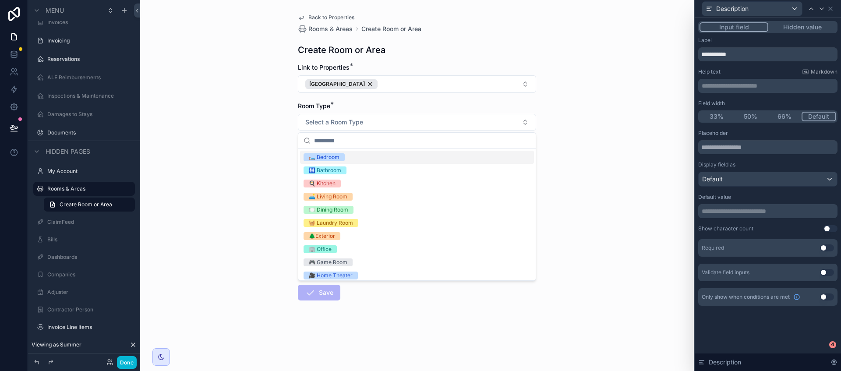
click at [326, 157] on div "🛏️ Bedroom" at bounding box center [324, 157] width 31 height 8
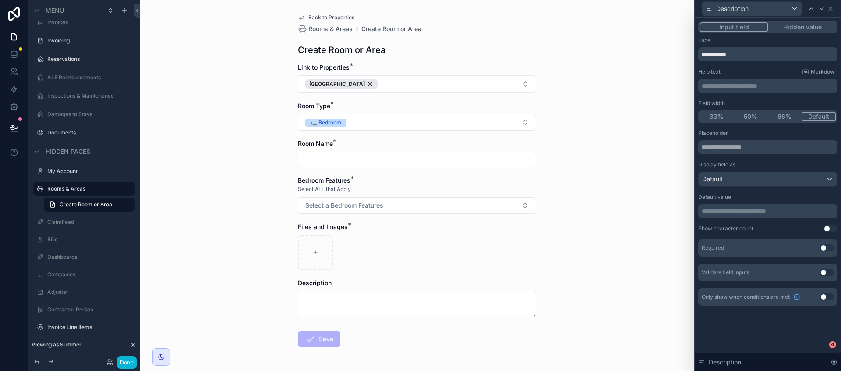
click at [330, 160] on input "scrollable content" at bounding box center [417, 159] width 238 height 12
click at [831, 6] on icon at bounding box center [830, 8] width 7 height 7
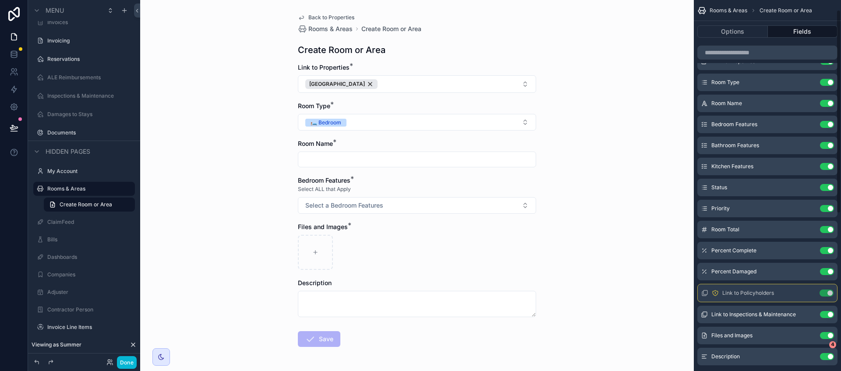
scroll to position [0, 0]
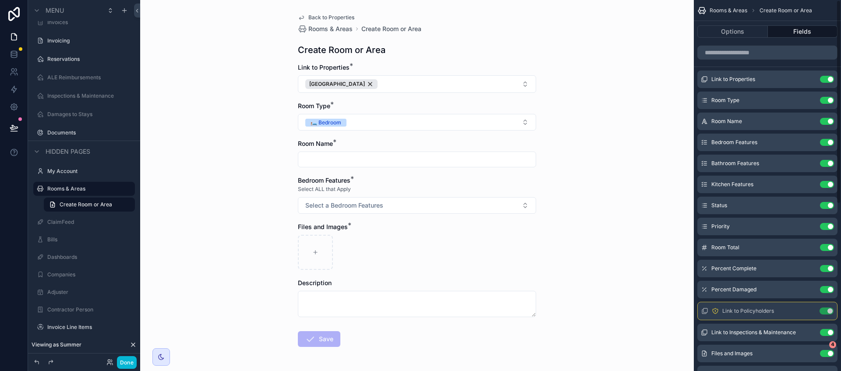
click at [0, 0] on icon "scrollable content" at bounding box center [0, 0] width 0 height 0
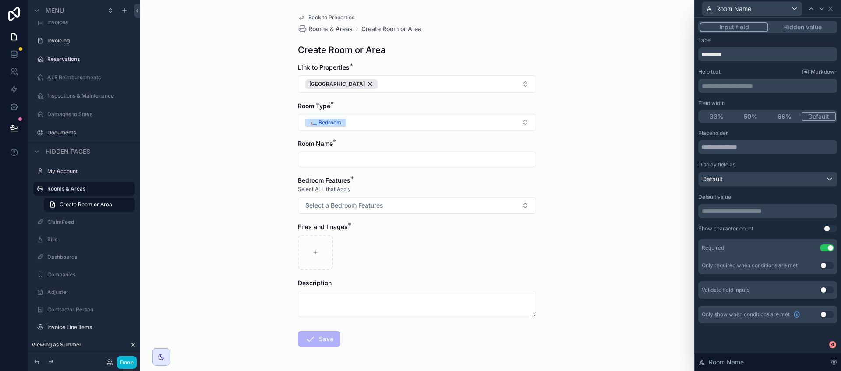
click at [741, 209] on p "**********" at bounding box center [769, 211] width 134 height 9
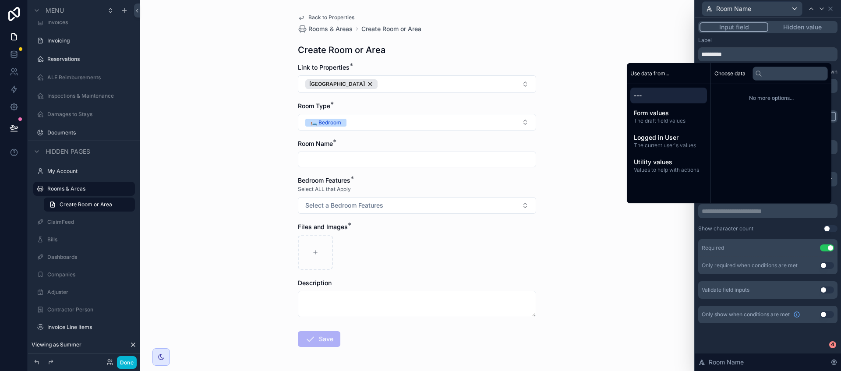
click at [645, 110] on span "Form values" at bounding box center [669, 113] width 70 height 9
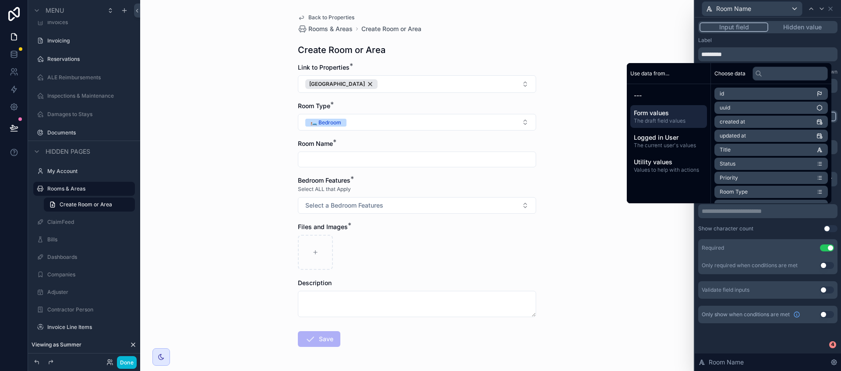
click at [752, 193] on li "Room Type" at bounding box center [772, 192] width 114 height 12
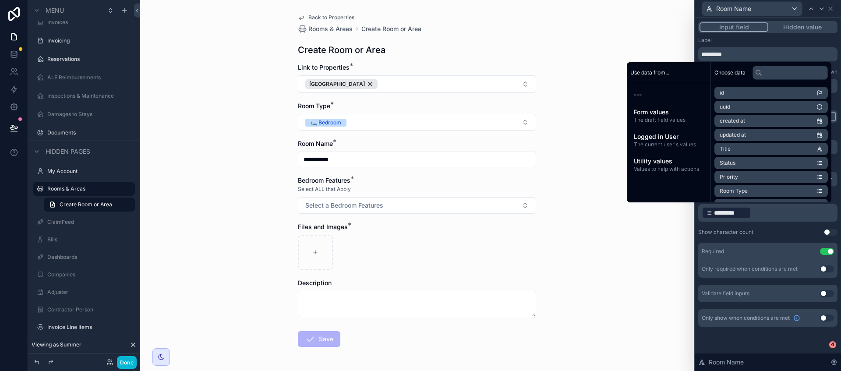
click at [587, 186] on div "**********" at bounding box center [417, 185] width 554 height 371
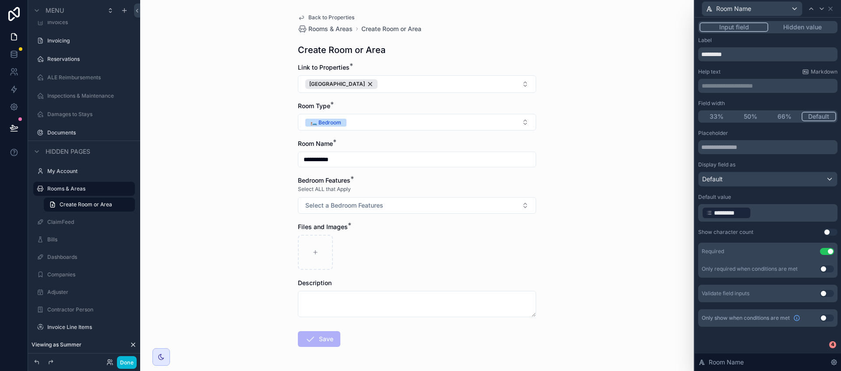
click at [380, 208] on span "Select a Bedroom Features" at bounding box center [344, 205] width 78 height 9
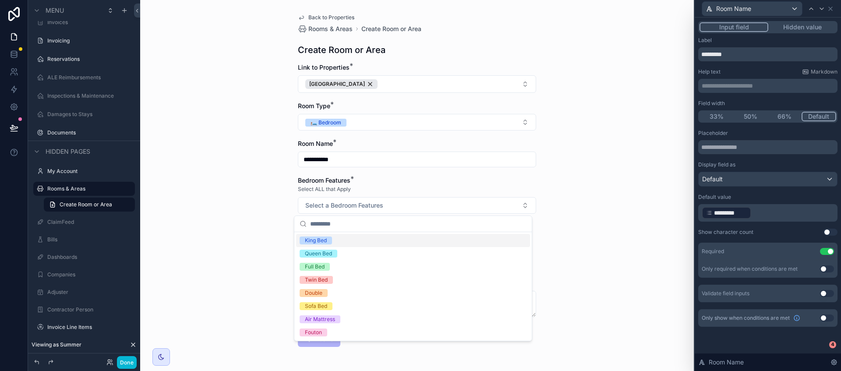
click at [322, 242] on div "King Bed" at bounding box center [316, 241] width 22 height 8
click at [577, 231] on div "**********" at bounding box center [417, 185] width 554 height 371
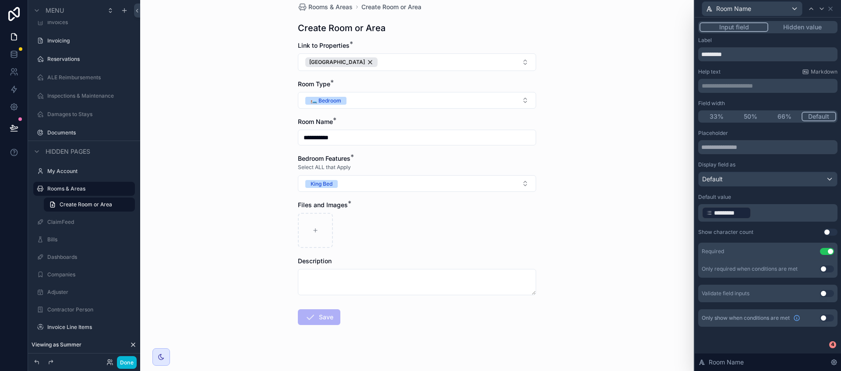
scroll to position [32, 0]
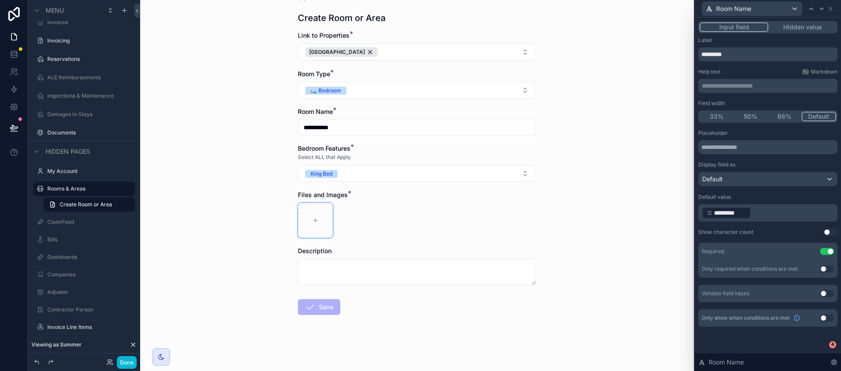
click at [308, 216] on div "scrollable content" at bounding box center [315, 220] width 35 height 35
type input "**********"
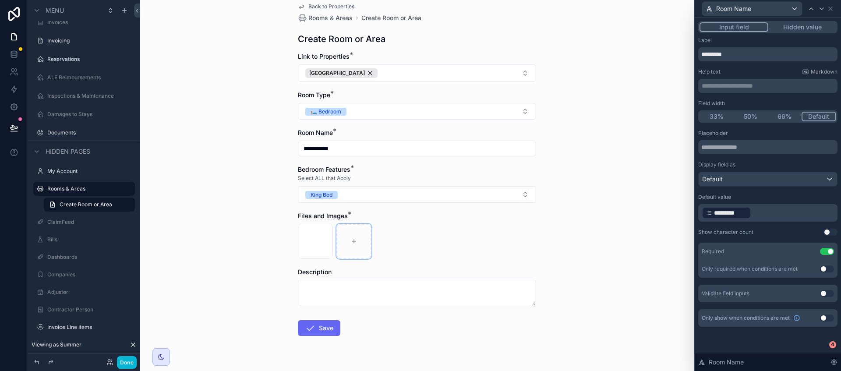
scroll to position [0, 0]
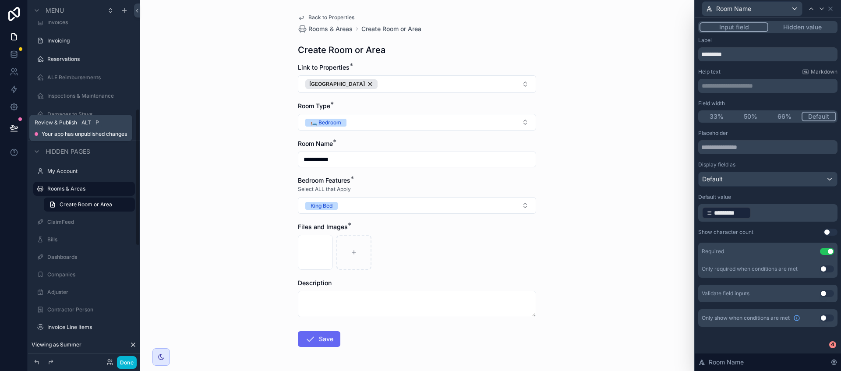
drag, startPoint x: 18, startPoint y: 132, endPoint x: 30, endPoint y: 131, distance: 11.4
click at [18, 132] on button at bounding box center [13, 128] width 19 height 25
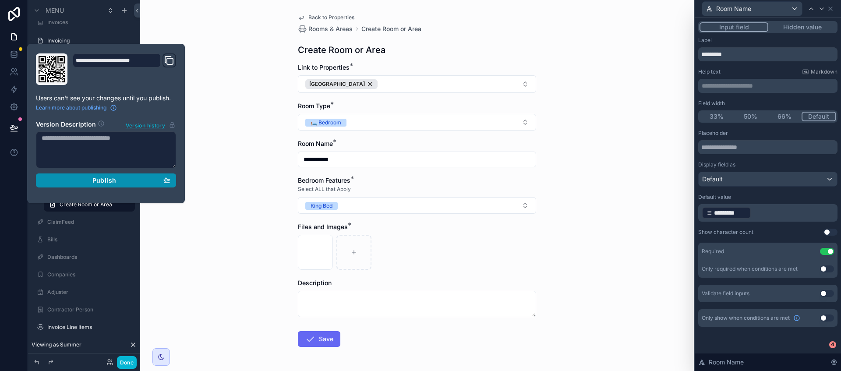
click at [136, 178] on div "Publish" at bounding box center [106, 181] width 129 height 8
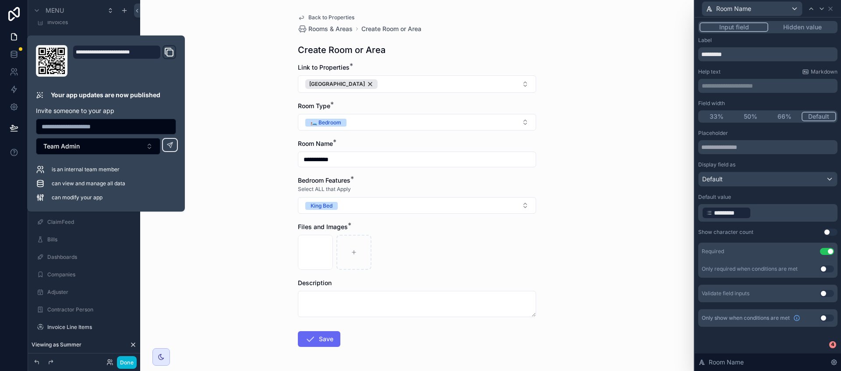
click at [235, 66] on div "**********" at bounding box center [417, 185] width 554 height 371
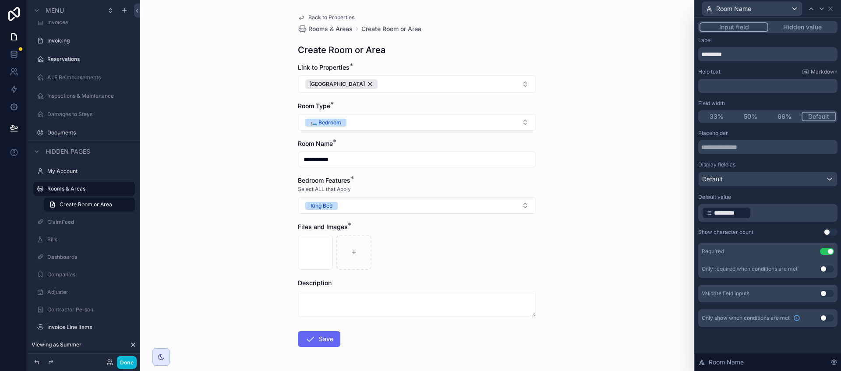
click at [433, 84] on button "[GEOGRAPHIC_DATA]" at bounding box center [417, 84] width 238 height 18
drag, startPoint x: 123, startPoint y: 364, endPoint x: 129, endPoint y: 361, distance: 6.7
click at [123, 364] on button "Done" at bounding box center [127, 362] width 20 height 13
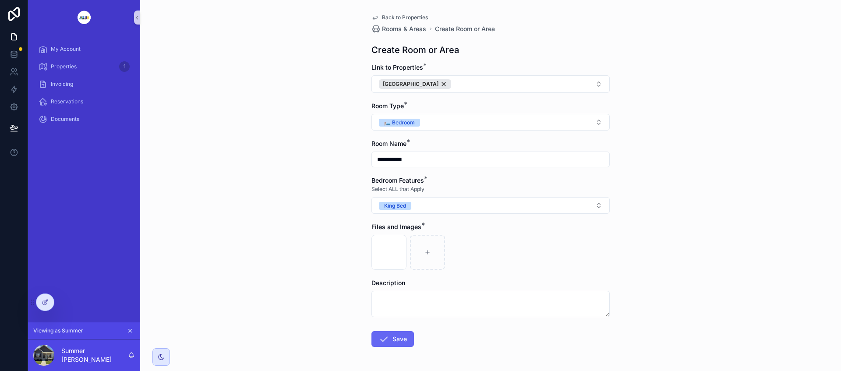
click at [0, 0] on div at bounding box center [0, 0] width 0 height 0
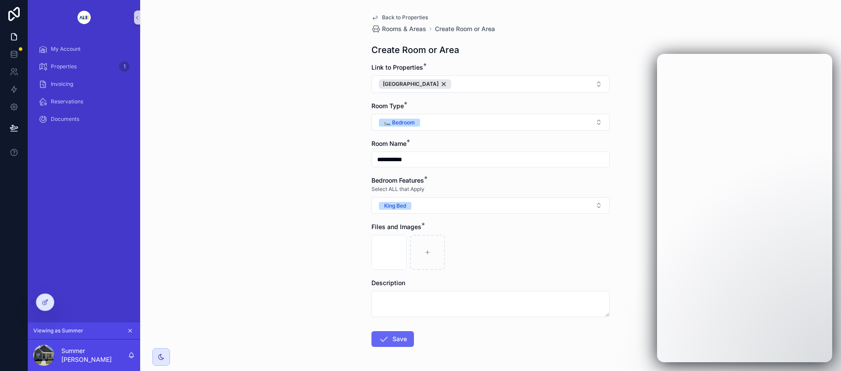
click at [390, 15] on span "Back to Properties" at bounding box center [405, 17] width 46 height 7
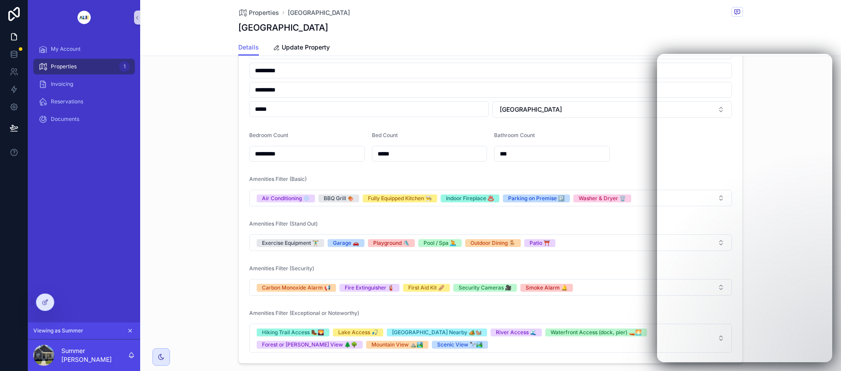
scroll to position [383, 0]
